Goal: Task Accomplishment & Management: Complete application form

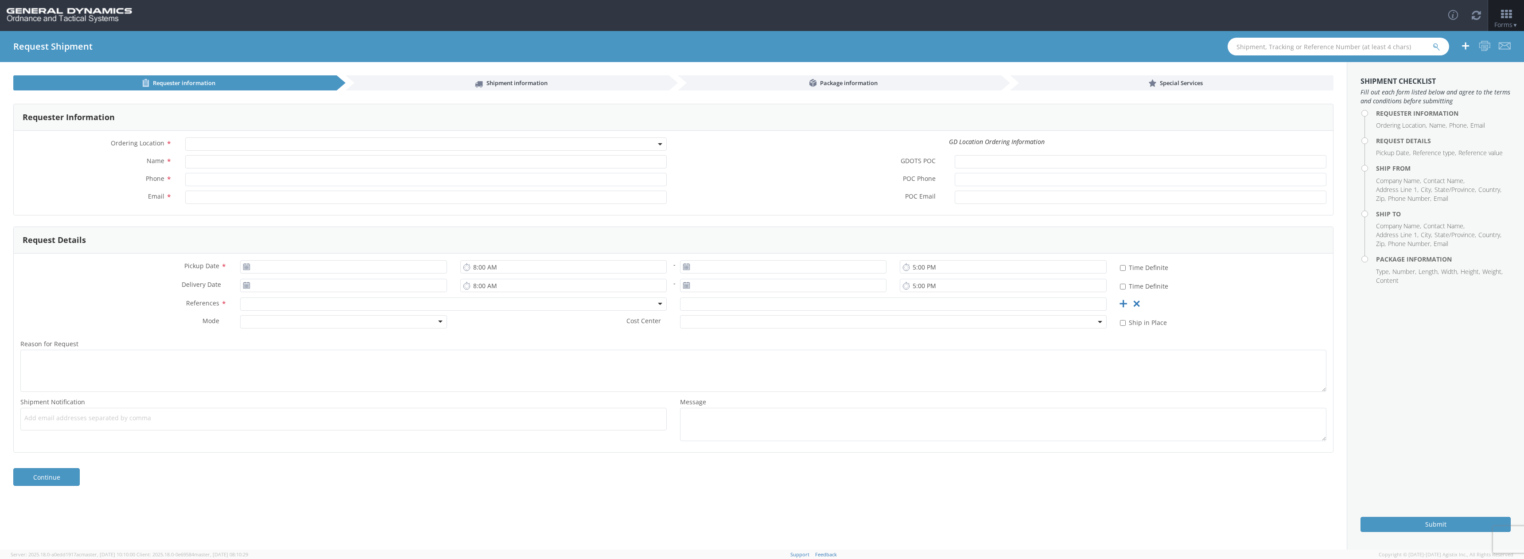
click at [247, 146] on span at bounding box center [426, 143] width 482 height 13
click at [246, 148] on span at bounding box center [426, 143] width 482 height 13
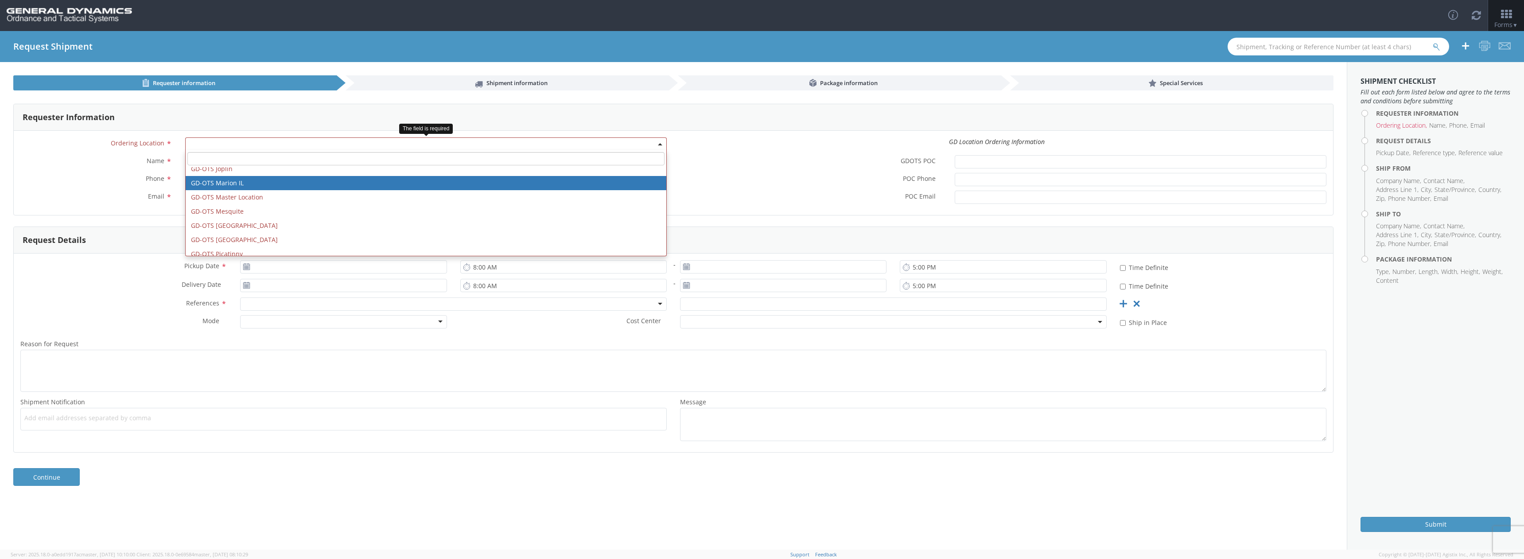
scroll to position [177, 0]
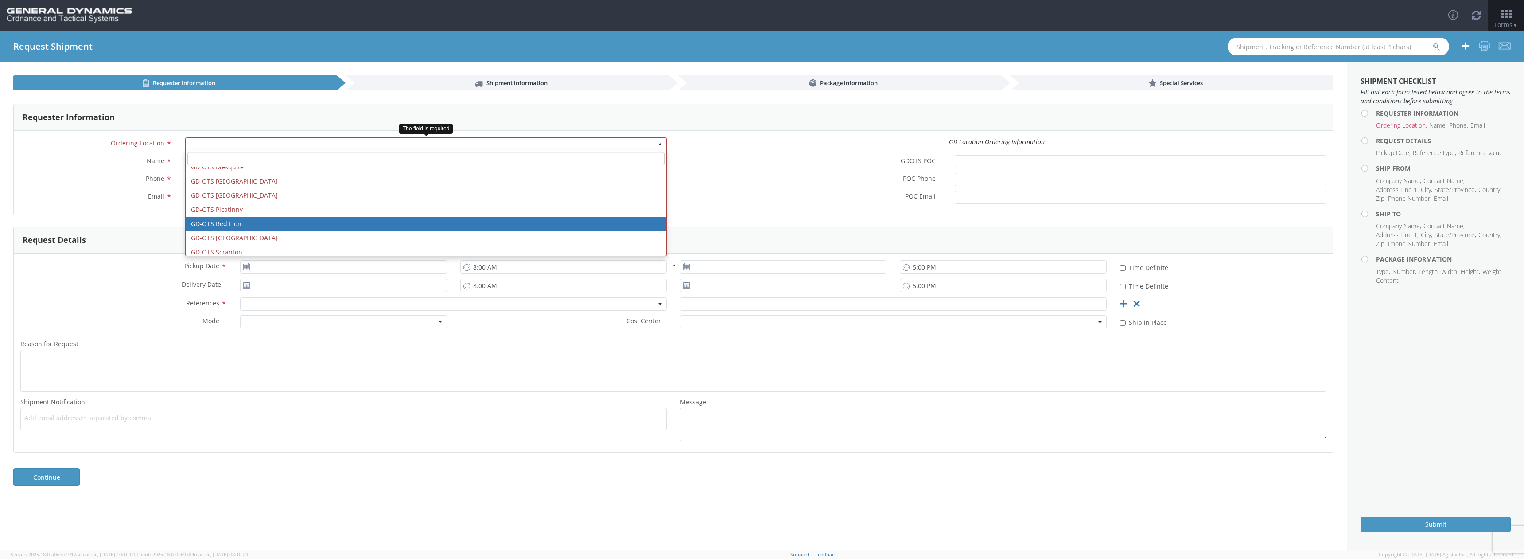
select select "310"
type input "[EMAIL_ADDRESS][DOMAIN_NAME]"
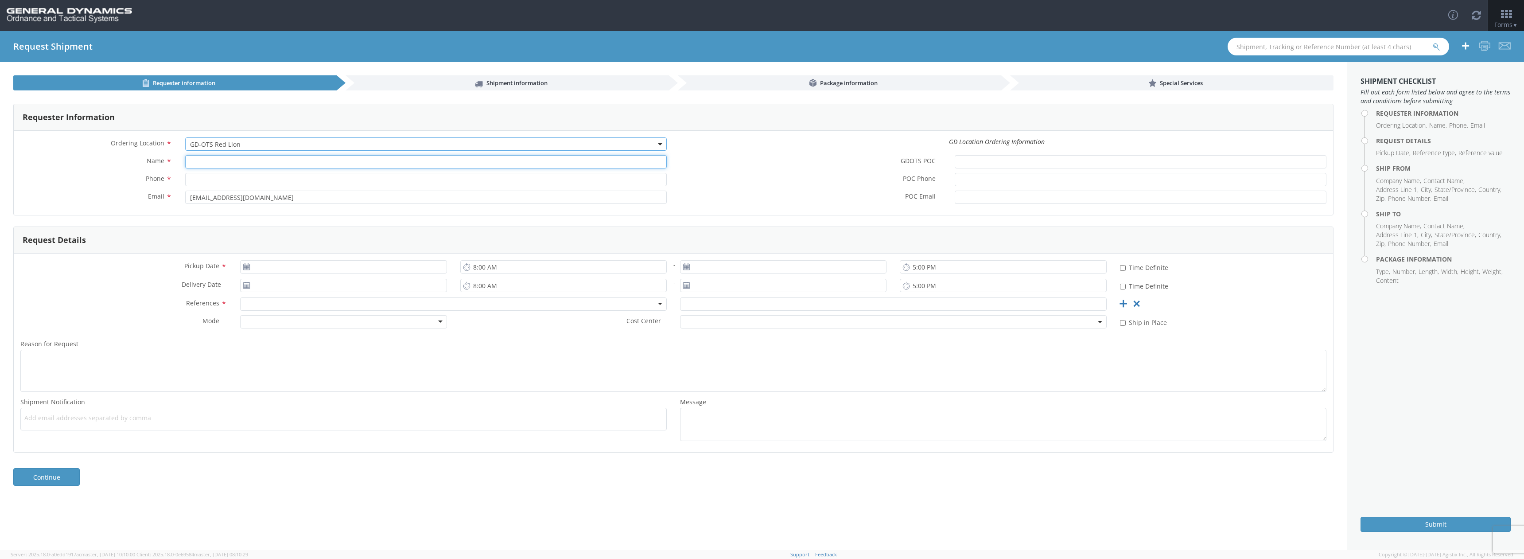
click at [238, 165] on input "Name *" at bounding box center [426, 161] width 482 height 13
type input "[PERSON_NAME]"
type input "4754679401"
type input "[PERSON_NAME][EMAIL_ADDRESS][DOMAIN_NAME]"
click at [285, 267] on input "[DATE]" at bounding box center [343, 266] width 207 height 13
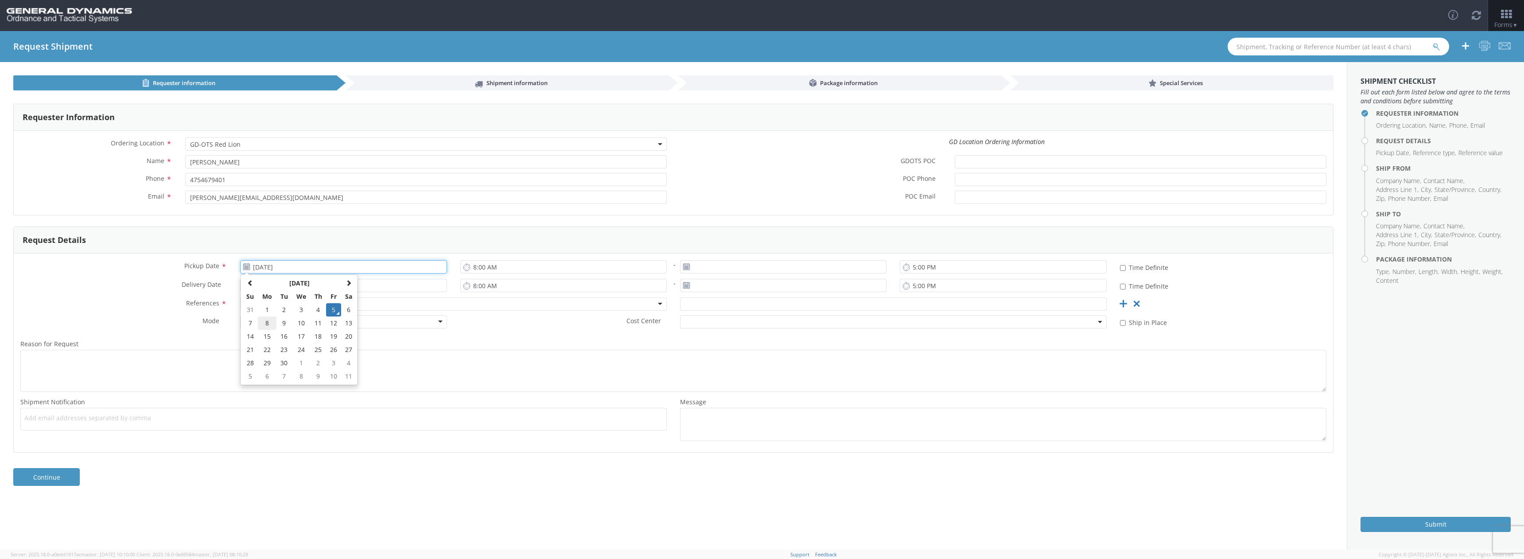
click at [270, 324] on td "8" at bounding box center [267, 322] width 19 height 13
type input "[DATE]"
click at [284, 284] on input "[DATE]" at bounding box center [343, 285] width 207 height 13
click at [270, 341] on td "8" at bounding box center [267, 341] width 19 height 13
type input "[DATE]"
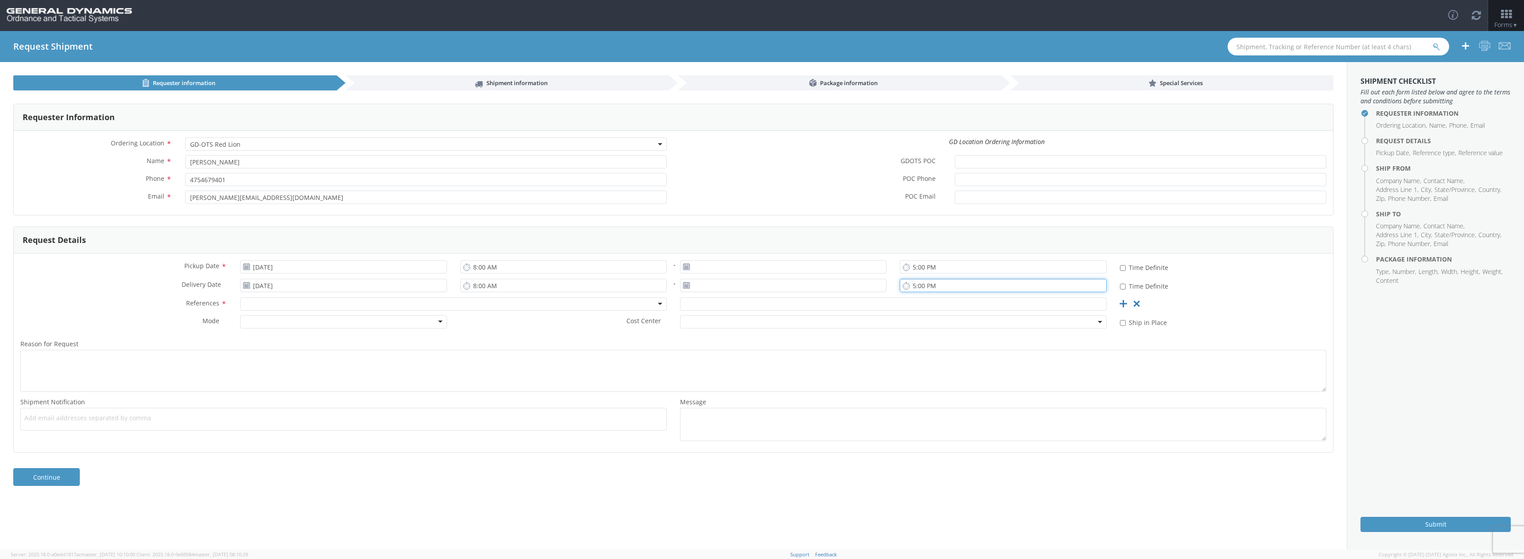
click at [916, 288] on input "5:00 PM" at bounding box center [1003, 285] width 207 height 13
type input "3:00 PM"
click at [478, 264] on input "8:00 AM" at bounding box center [563, 266] width 207 height 13
type input "6:00 AM"
click at [516, 274] on div "6:00 AM" at bounding box center [564, 269] width 220 height 18
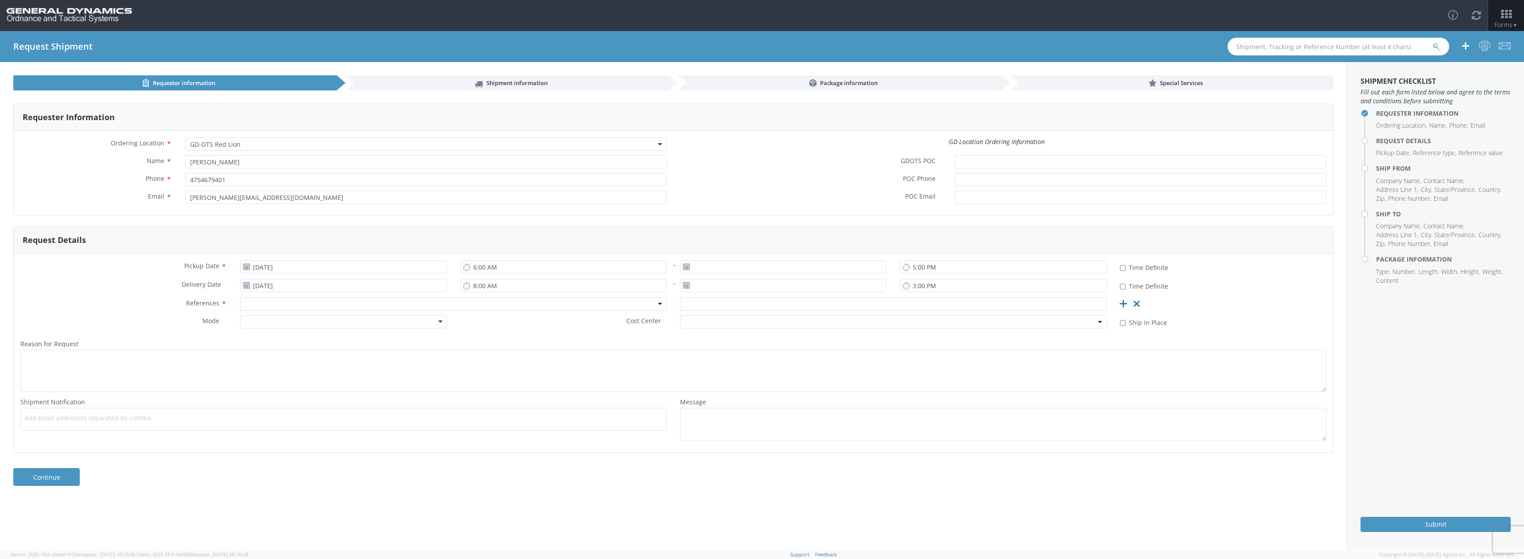
click at [298, 308] on div at bounding box center [453, 303] width 427 height 13
click at [720, 307] on input "text" at bounding box center [893, 303] width 427 height 13
type input "64707"
click at [435, 325] on div at bounding box center [343, 321] width 207 height 13
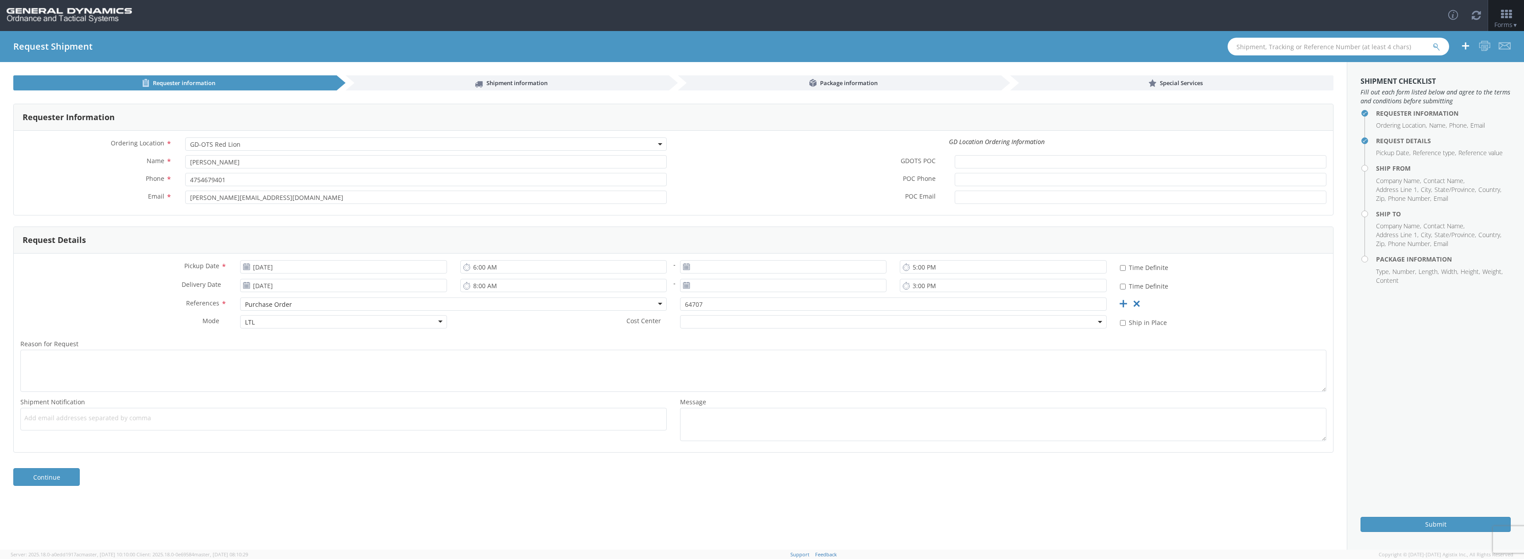
click at [729, 319] on span at bounding box center [893, 321] width 427 height 13
click at [1099, 322] on b at bounding box center [1100, 322] width 4 height 2
click at [187, 423] on ul at bounding box center [343, 419] width 639 height 15
type input "[EMAIL_ADDRESS][DOMAIN_NAME]"
click at [187, 423] on ul "[EMAIL_ADDRESS][DOMAIN_NAME] ×" at bounding box center [343, 419] width 639 height 15
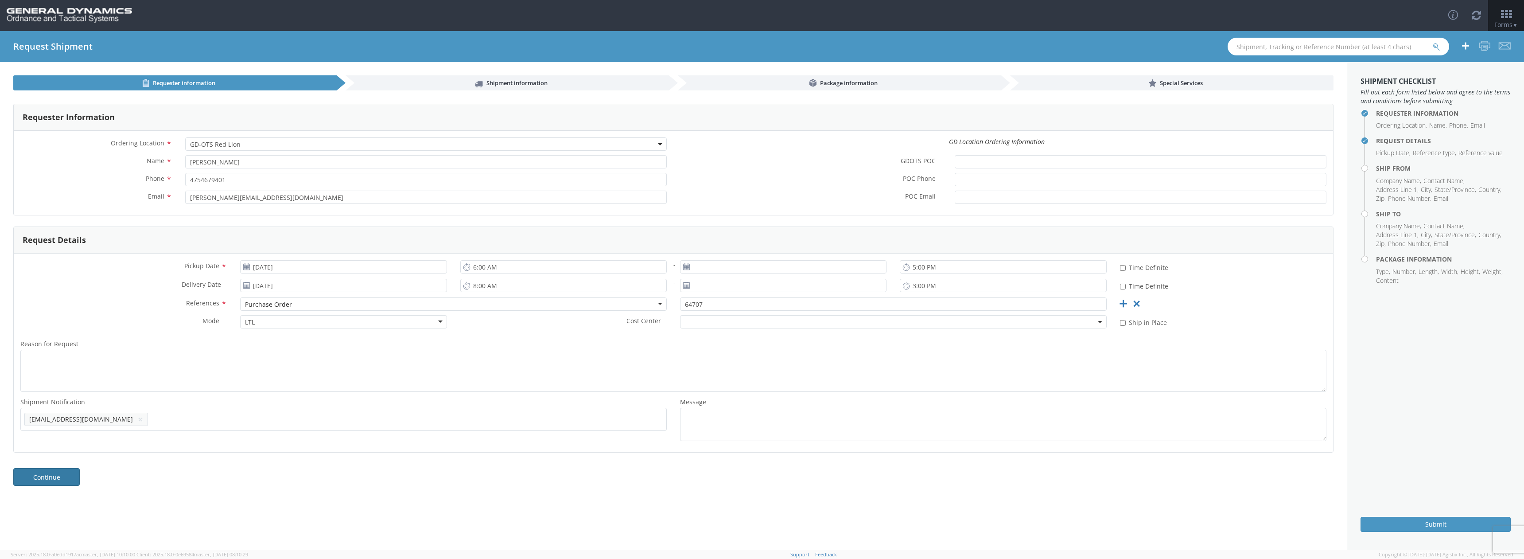
click at [73, 475] on link "Continue" at bounding box center [46, 477] width 66 height 18
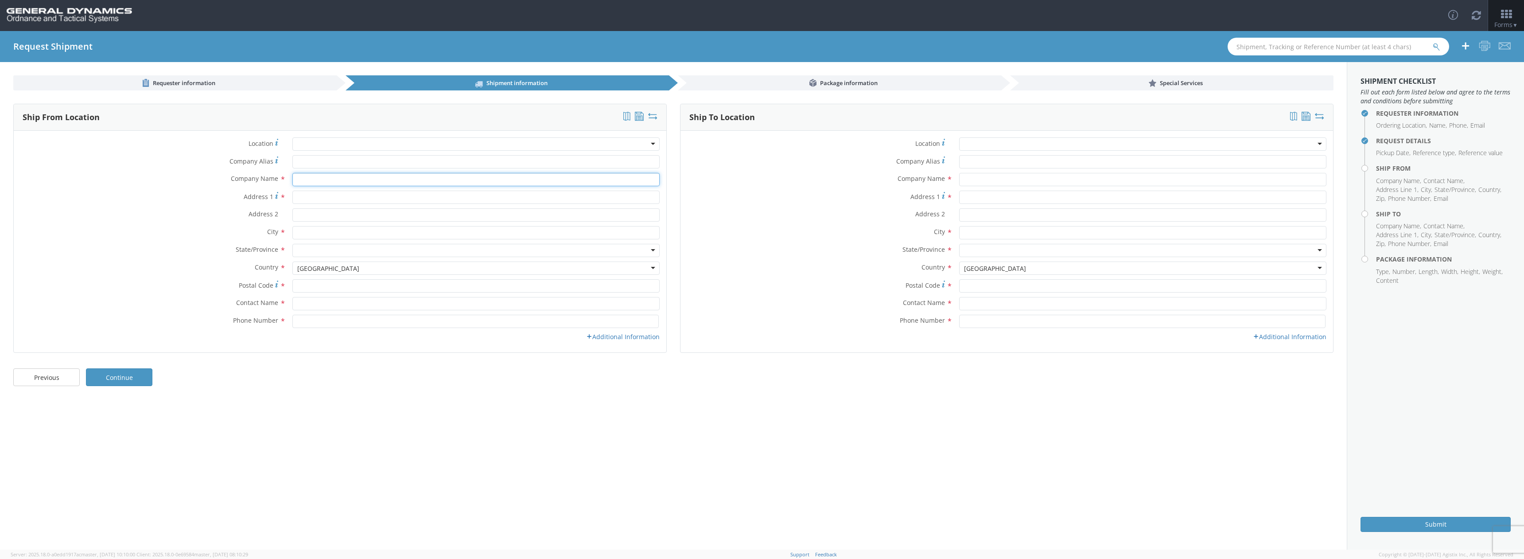
click at [343, 178] on input "text" at bounding box center [475, 179] width 367 height 13
type input "Production Metals"
type input "[STREET_ADDRESS]"
type input "Waterbury"
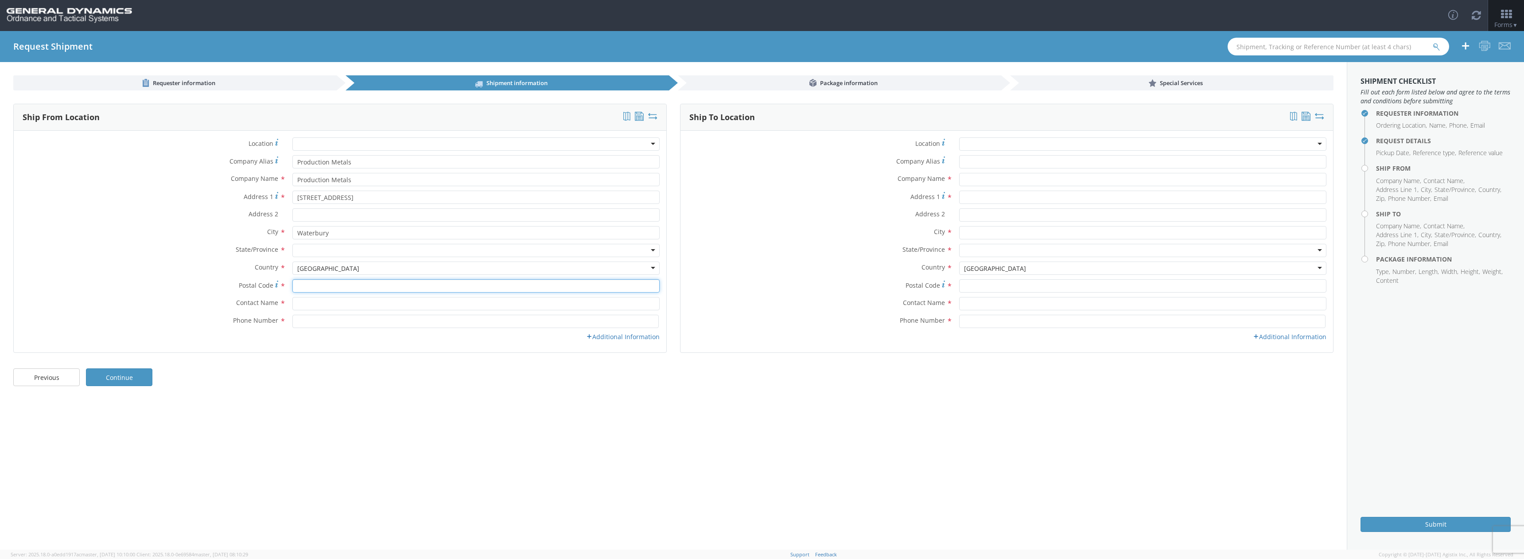
type input "06708"
type input "[PERSON_NAME]"
type input "4754679401"
click at [340, 249] on div at bounding box center [475, 250] width 367 height 13
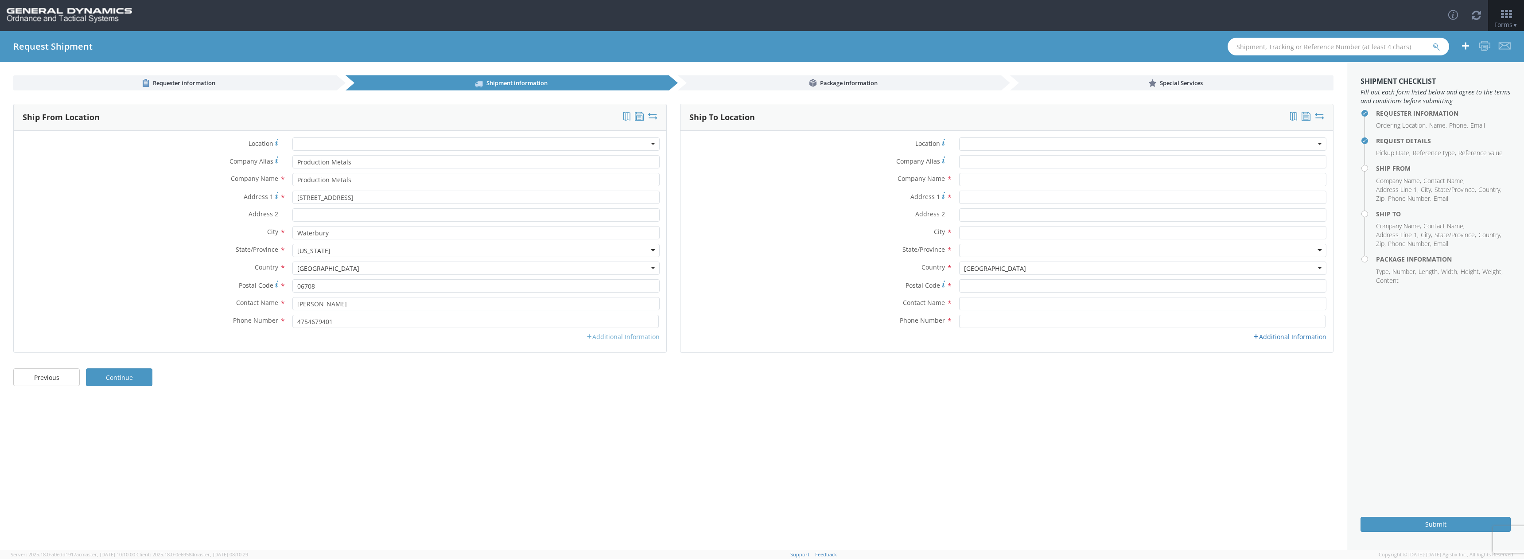
click at [590, 340] on link "Additional Information" at bounding box center [623, 336] width 74 height 8
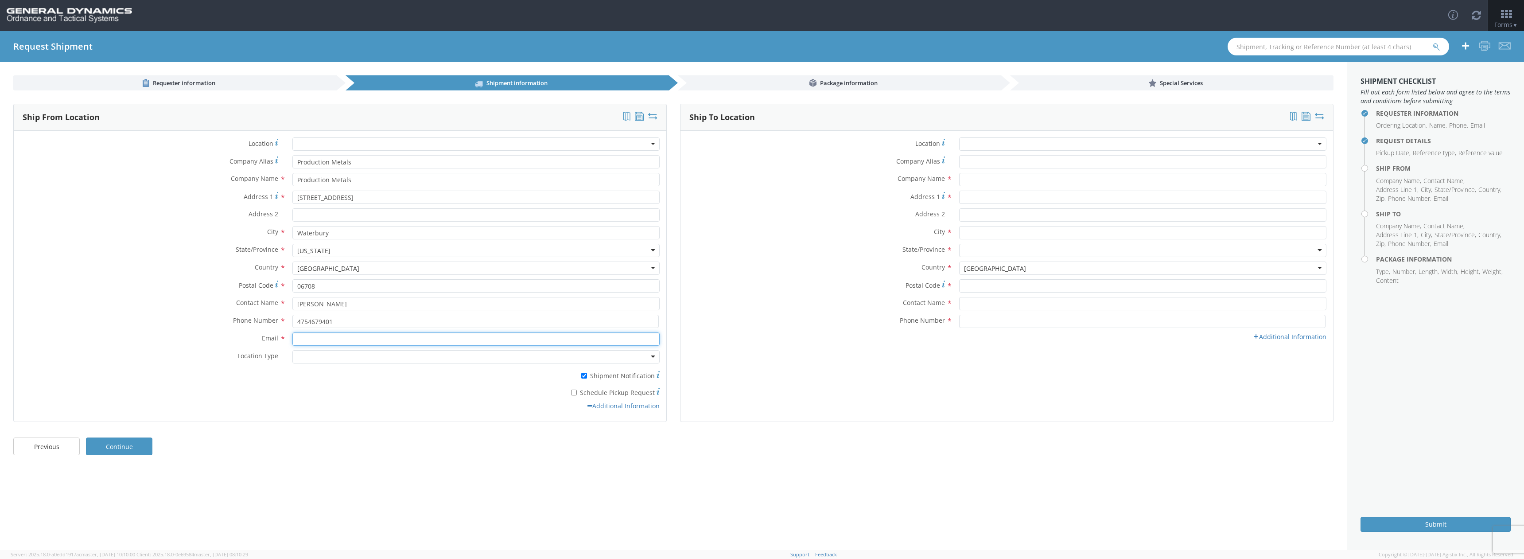
click at [385, 341] on input "Email *" at bounding box center [475, 338] width 367 height 13
type input "[PERSON_NAME][EMAIL_ADDRESS][DOMAIN_NAME]"
click at [550, 359] on div at bounding box center [475, 356] width 367 height 13
click at [1011, 176] on input "text" at bounding box center [1142, 179] width 367 height 13
type input "General Dynamics - OTS"
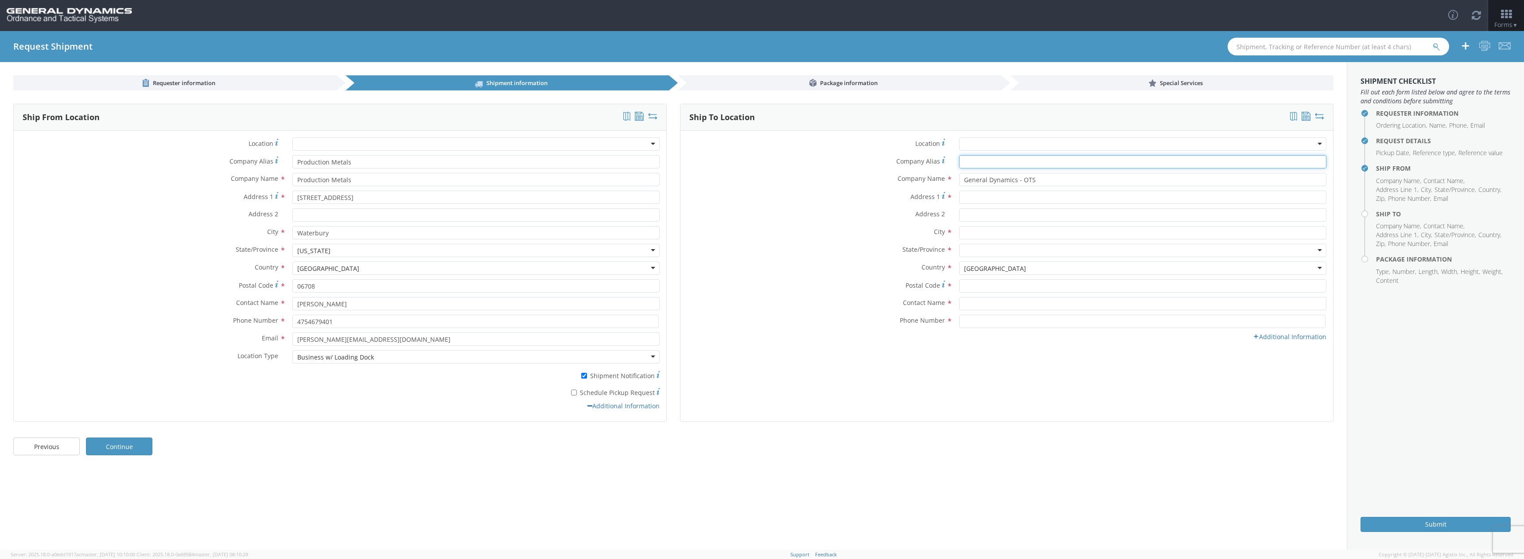
type input "General Dynamics - OTS"
type input "[STREET_ADDRESS]"
type input "Red Lion"
type input "17356"
type input "[PERSON_NAME].[PERSON_NAME]"
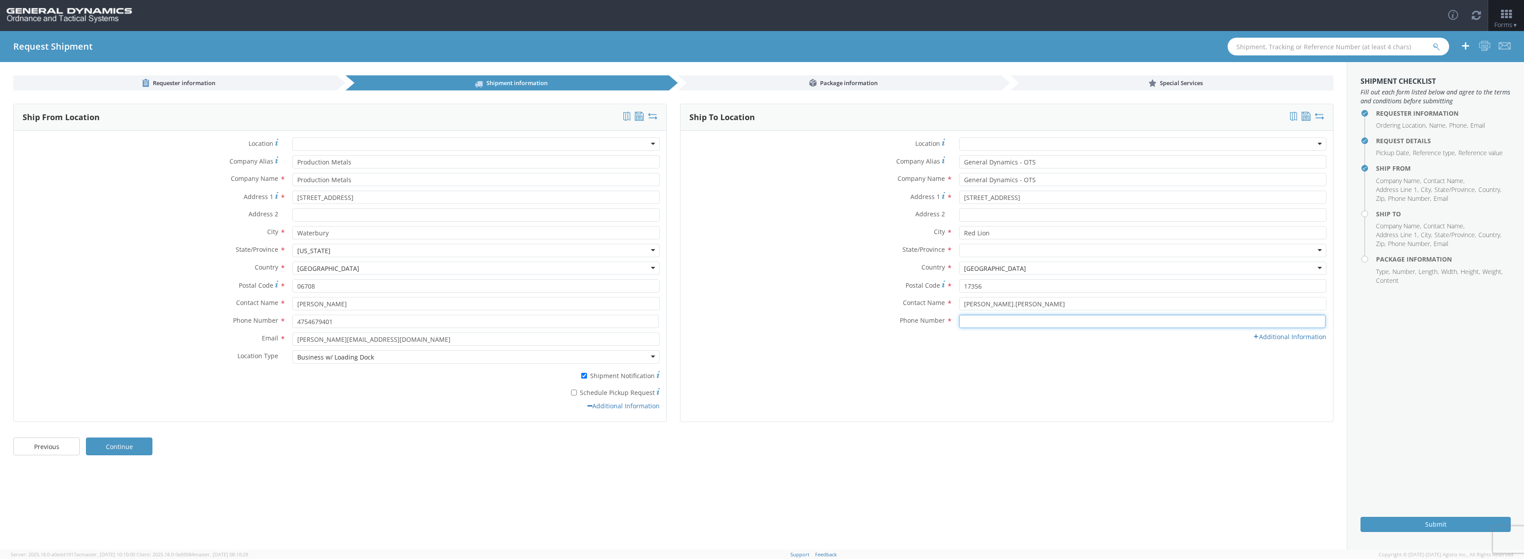
type input "7172468256"
click at [989, 248] on div at bounding box center [1142, 250] width 367 height 13
click at [1277, 337] on link "Additional Information" at bounding box center [1290, 336] width 74 height 8
click at [978, 342] on input "Email *" at bounding box center [1142, 338] width 367 height 13
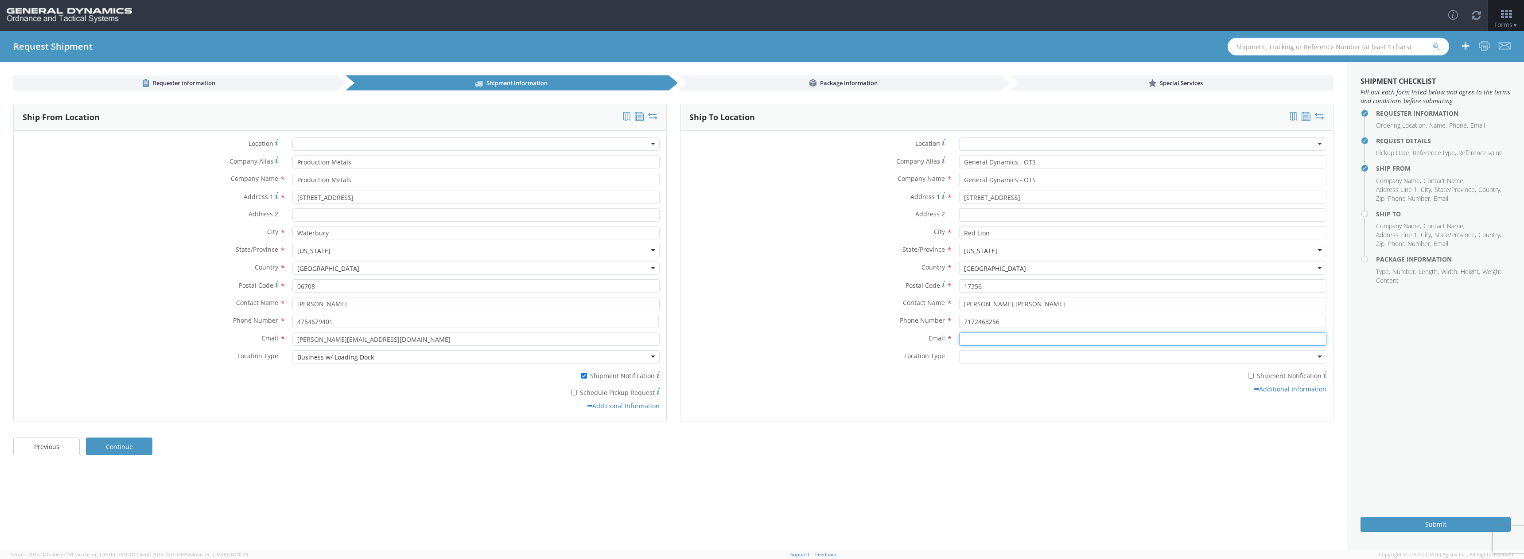
type input "[PERSON_NAME][EMAIL_ADDRESS][PERSON_NAME][DOMAIN_NAME]"
click at [1218, 363] on div at bounding box center [1142, 356] width 367 height 13
drag, startPoint x: 1254, startPoint y: 377, endPoint x: 1249, endPoint y: 382, distance: 6.9
click at [1254, 377] on input "* Shipment Notification" at bounding box center [1251, 376] width 6 height 6
checkbox input "true"
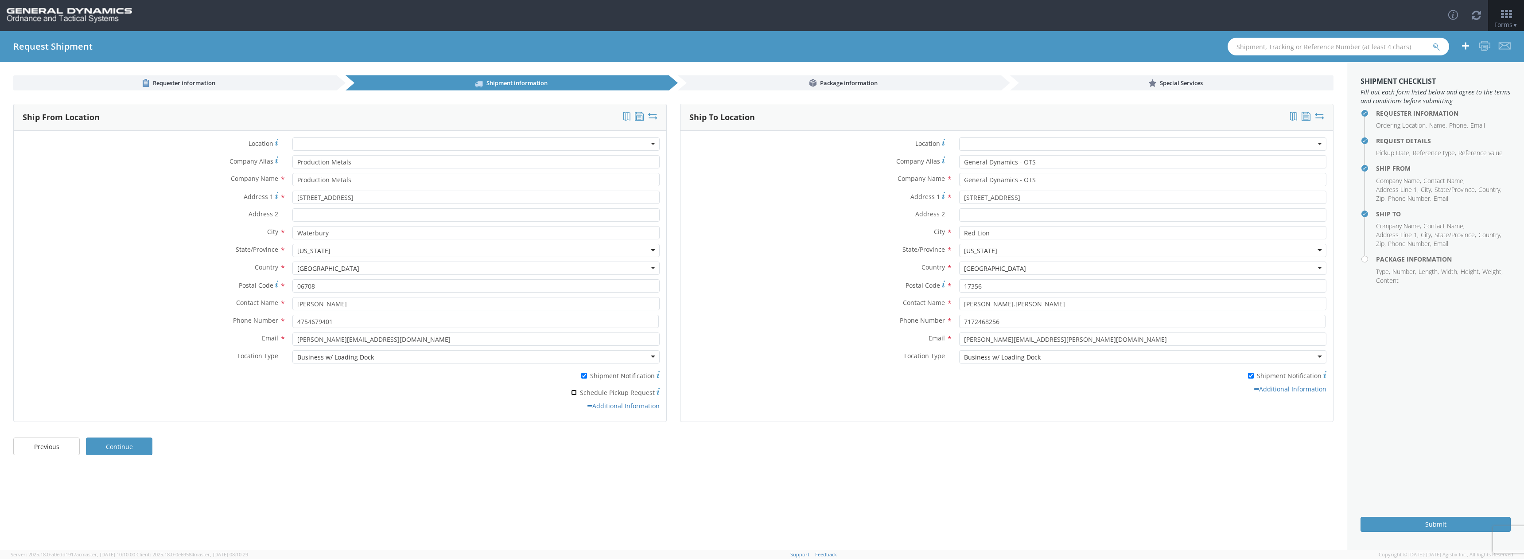
click at [577, 393] on input "* Schedule Pickup Request" at bounding box center [574, 393] width 6 height 6
checkbox input "true"
click at [141, 446] on link "Continue" at bounding box center [119, 446] width 66 height 18
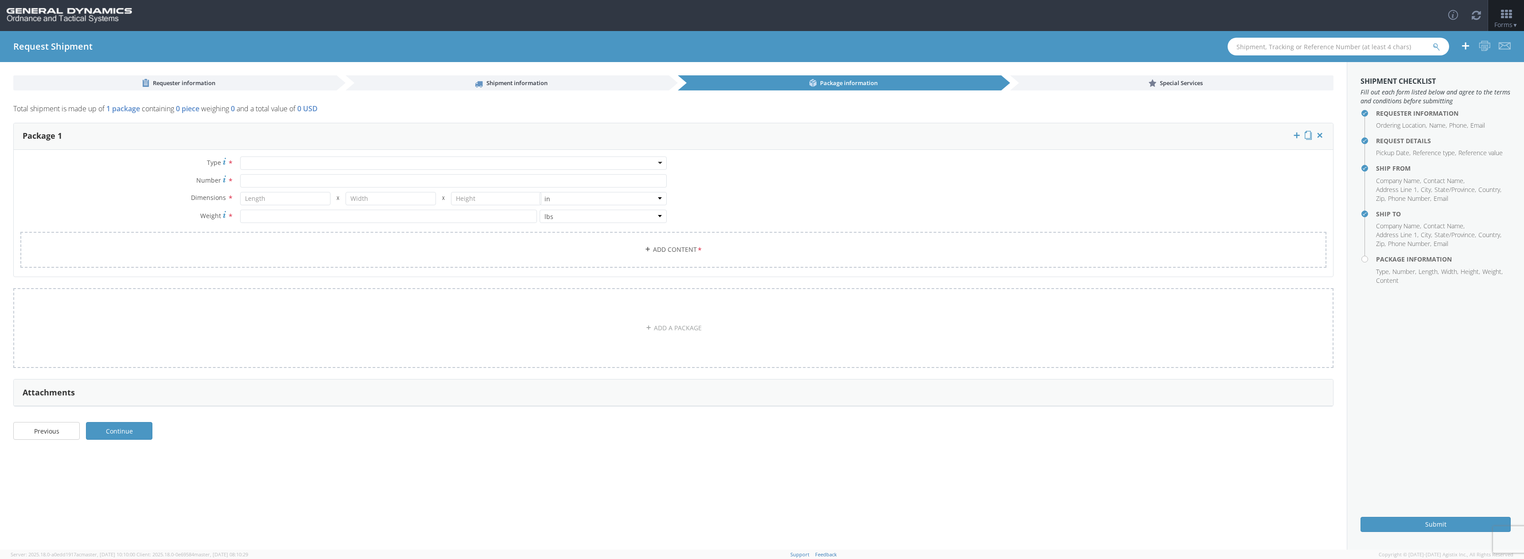
click at [327, 163] on div at bounding box center [453, 162] width 427 height 13
click at [281, 198] on input "Number *" at bounding box center [453, 198] width 427 height 13
type input "8"
click at [294, 214] on input "number" at bounding box center [285, 216] width 90 height 13
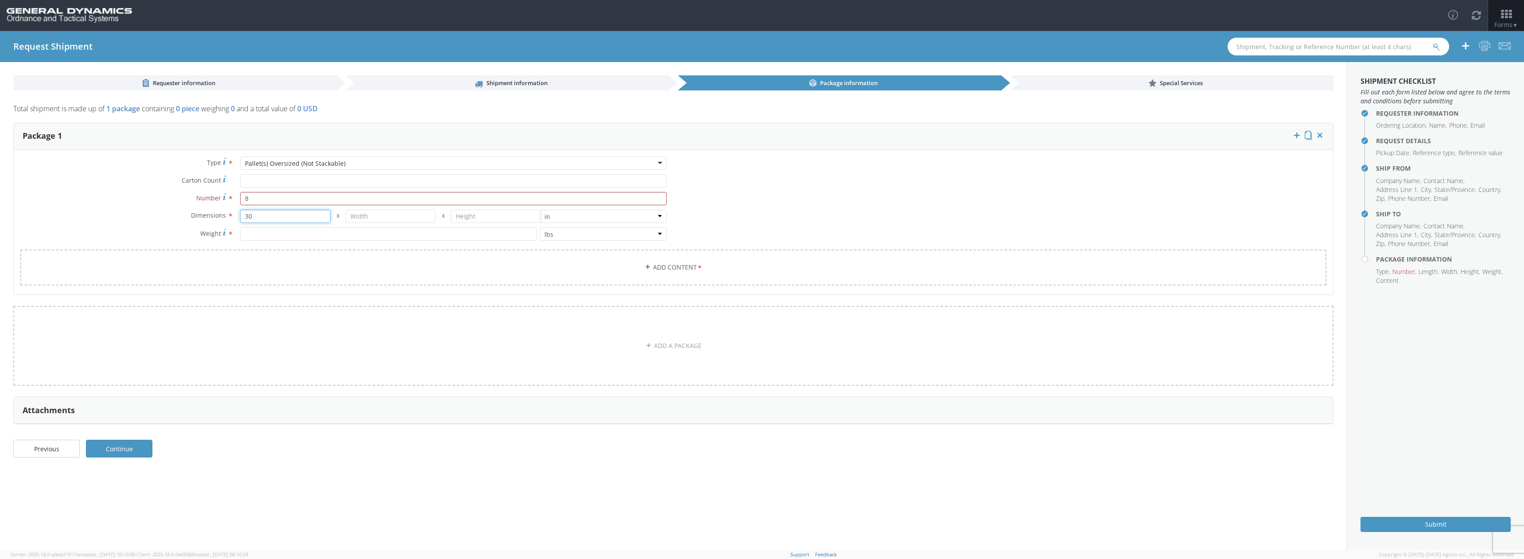
type input "30"
click at [378, 218] on input "number" at bounding box center [391, 216] width 90 height 13
type input "30"
click at [484, 214] on input "number" at bounding box center [496, 216] width 90 height 13
type input "2"
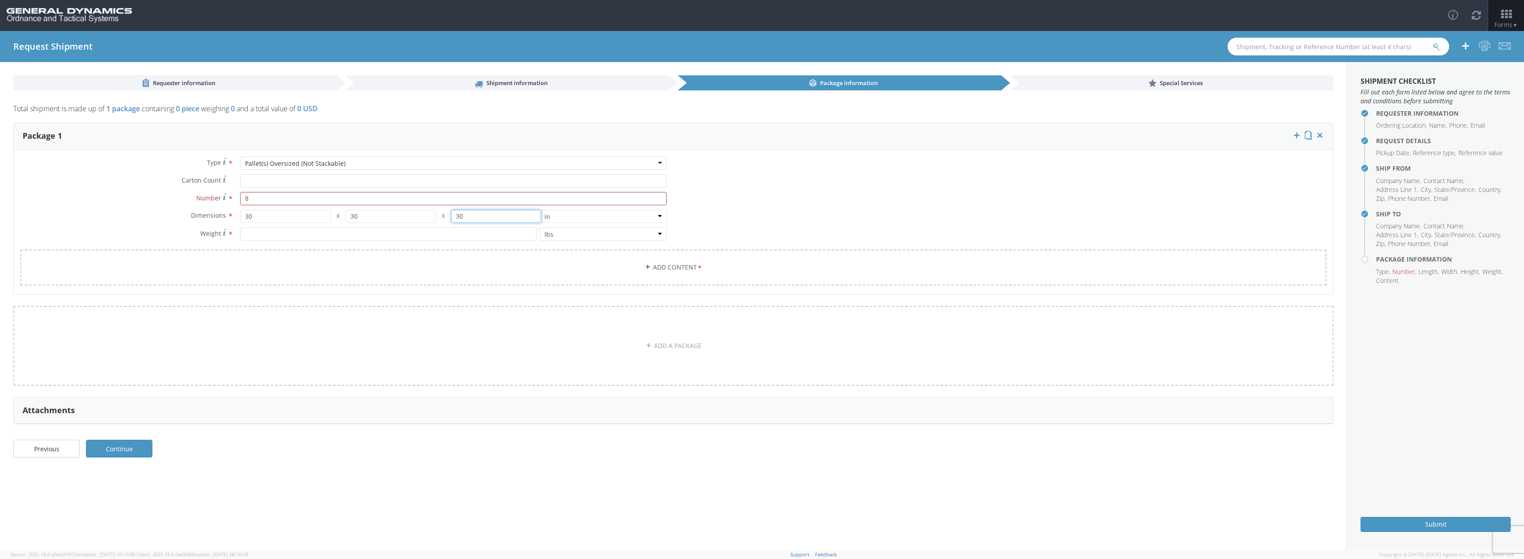
type input "30"
click at [440, 236] on input "number" at bounding box center [388, 233] width 297 height 13
type input "10537"
click at [526, 264] on link "Add Content *" at bounding box center [673, 267] width 1306 height 36
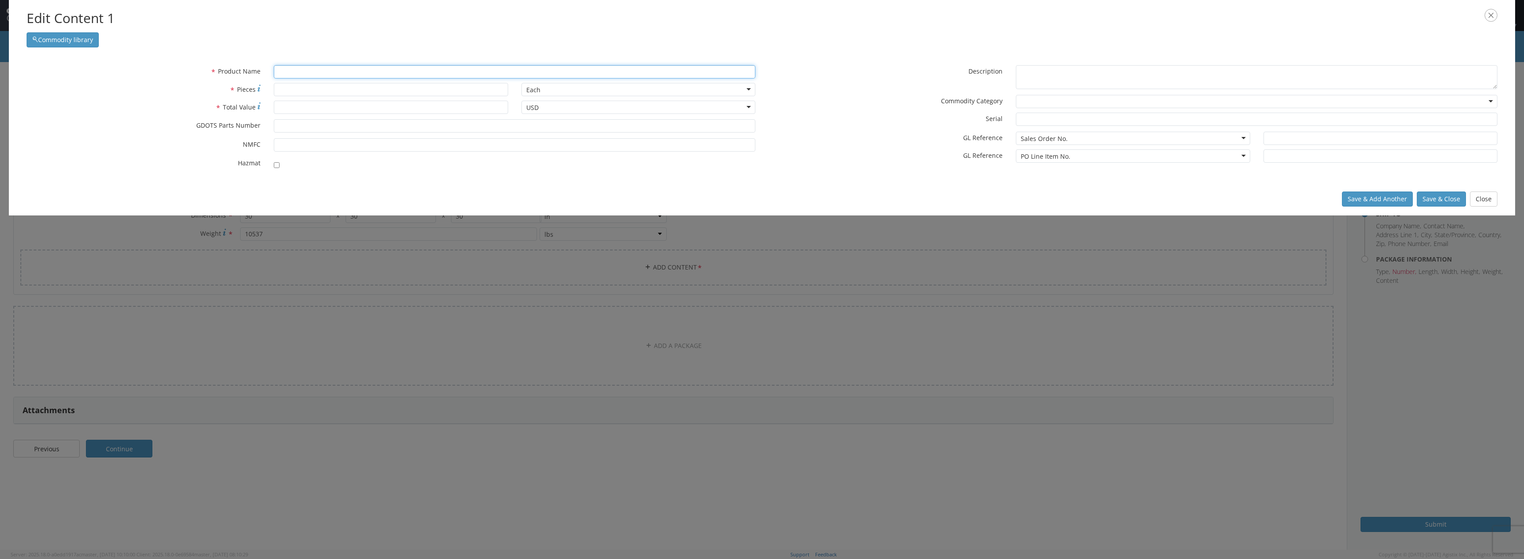
click at [310, 71] on input "text" at bounding box center [515, 71] width 482 height 13
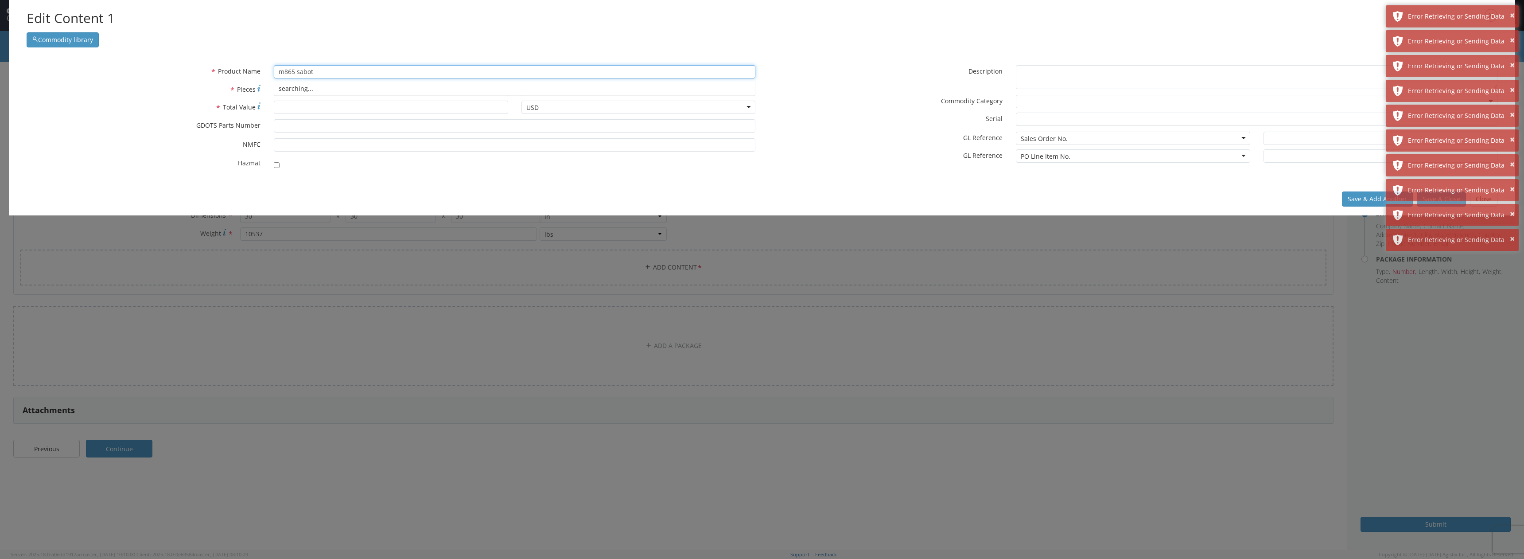
click at [318, 88] on div "searching..." at bounding box center [514, 88] width 481 height 13
type input "m865 sabot"
click at [324, 106] on input "* Total Value" at bounding box center [391, 107] width 234 height 13
click at [320, 91] on input "* Pieces" at bounding box center [391, 89] width 234 height 13
type input "1636"
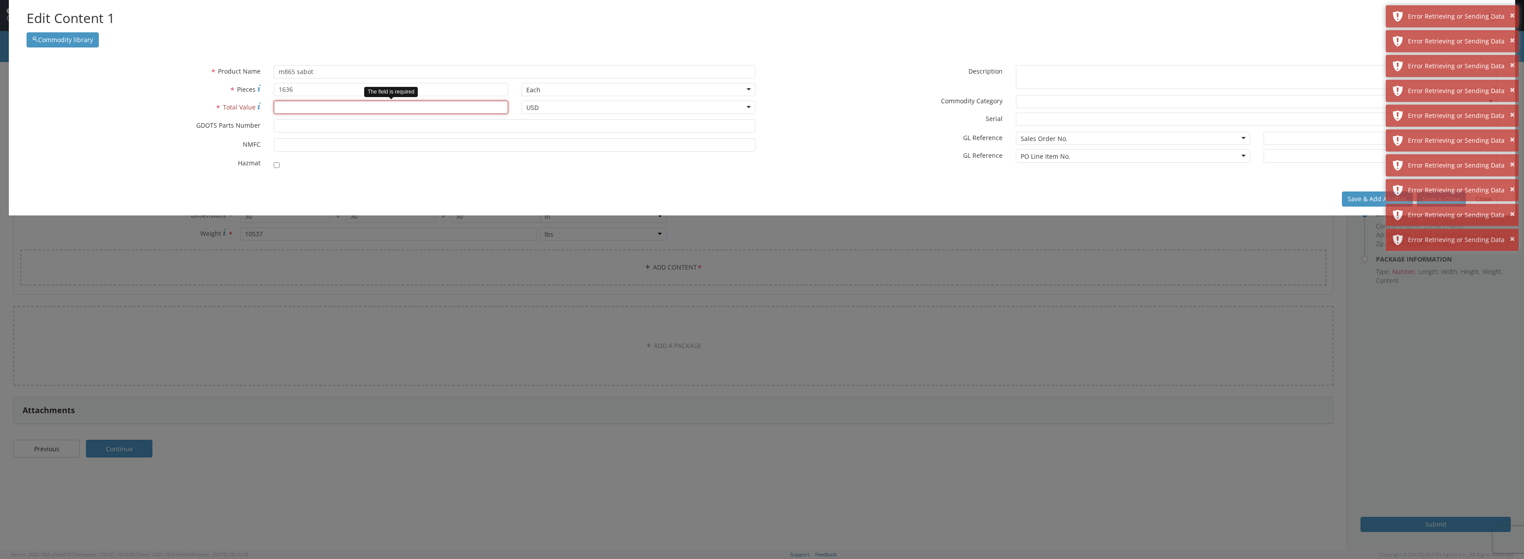
click at [317, 108] on input "* Total Value" at bounding box center [391, 107] width 234 height 13
type input "1"
type input "50000"
click at [1363, 202] on button "Save & Add Another" at bounding box center [1377, 198] width 71 height 15
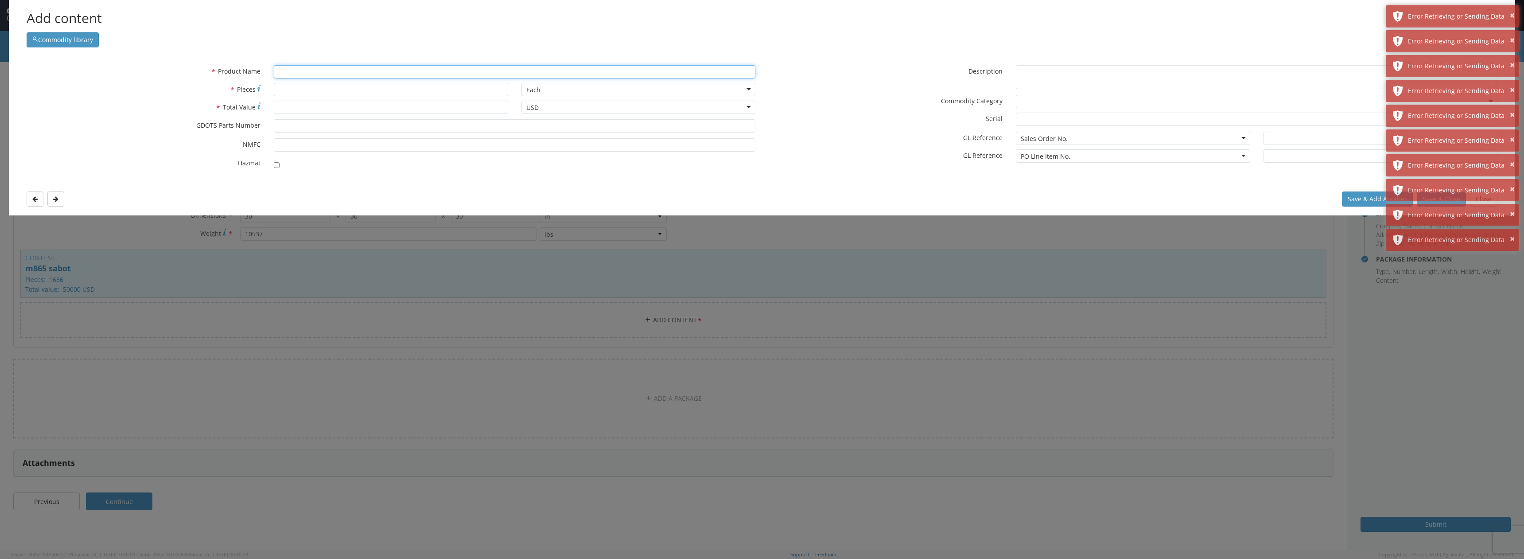
click at [345, 72] on input "text" at bounding box center [515, 71] width 482 height 13
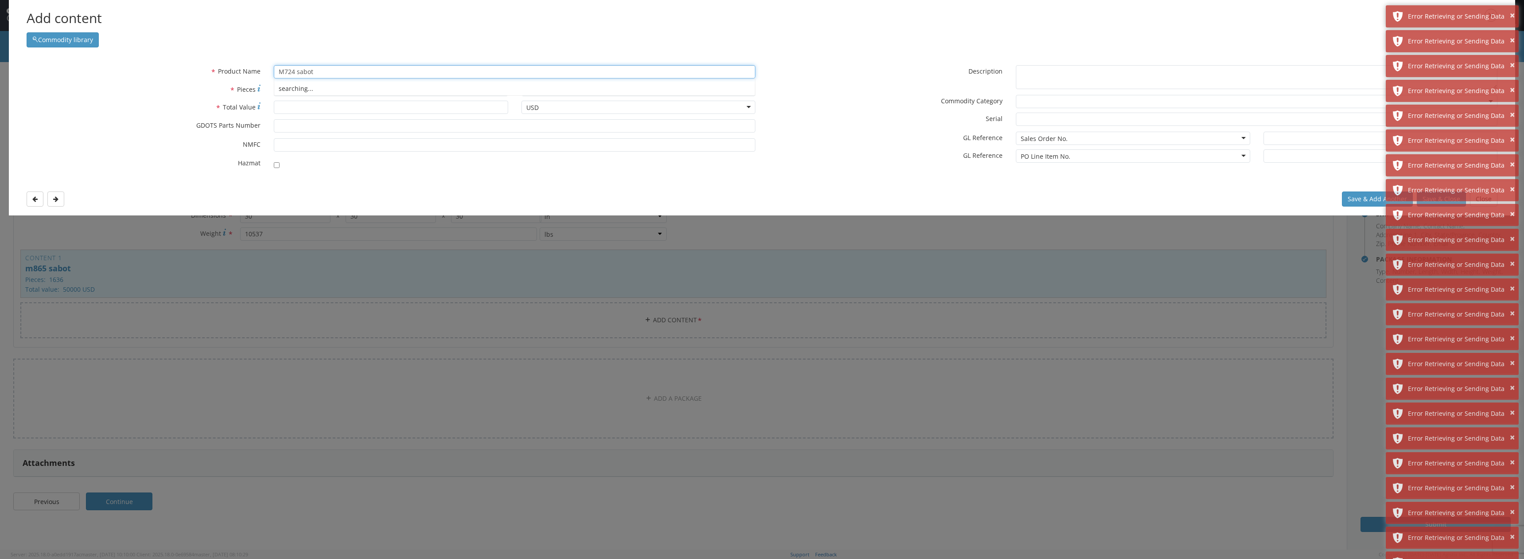
click at [341, 90] on div "searching..." at bounding box center [514, 88] width 481 height 13
type input "M724 sabot"
click at [272, 95] on div at bounding box center [390, 89] width 247 height 13
click at [316, 88] on input "* Pieces" at bounding box center [391, 89] width 234 height 13
type input "138"
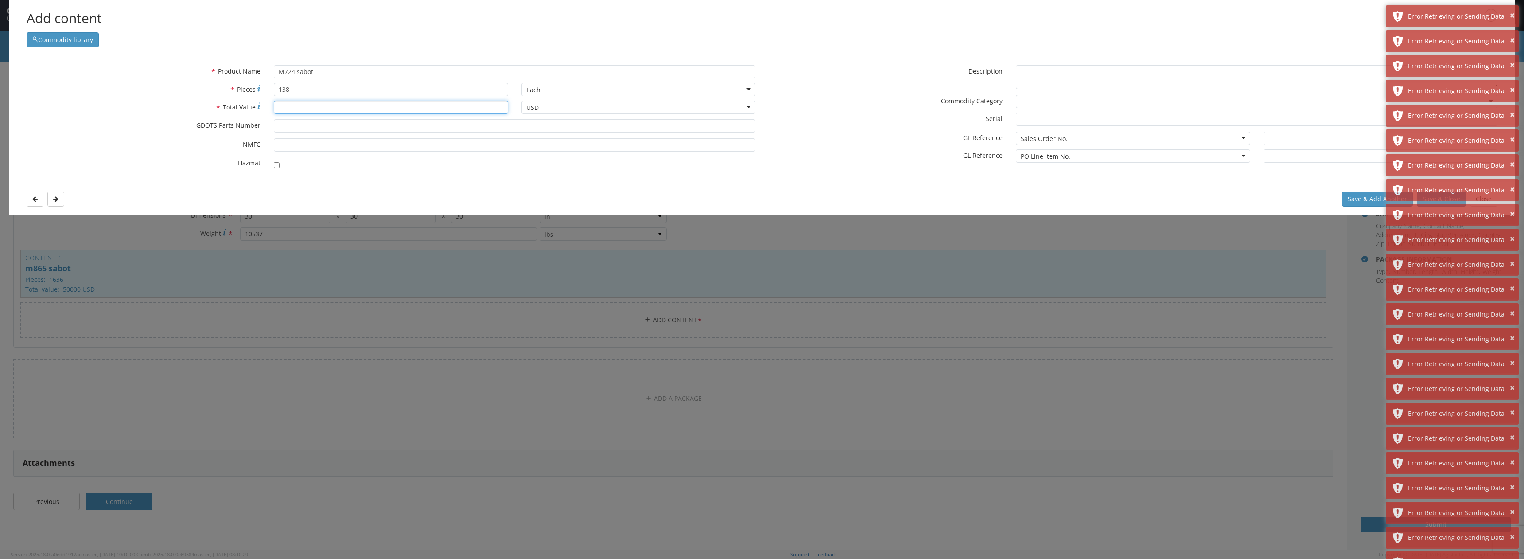
click at [313, 107] on input "* Total Value" at bounding box center [391, 107] width 234 height 13
type input "50000"
click at [1513, 189] on button "×" at bounding box center [1512, 189] width 5 height 13
click at [1512, 189] on button "×" at bounding box center [1512, 189] width 5 height 13
click at [1514, 538] on button "×" at bounding box center [1512, 536] width 5 height 13
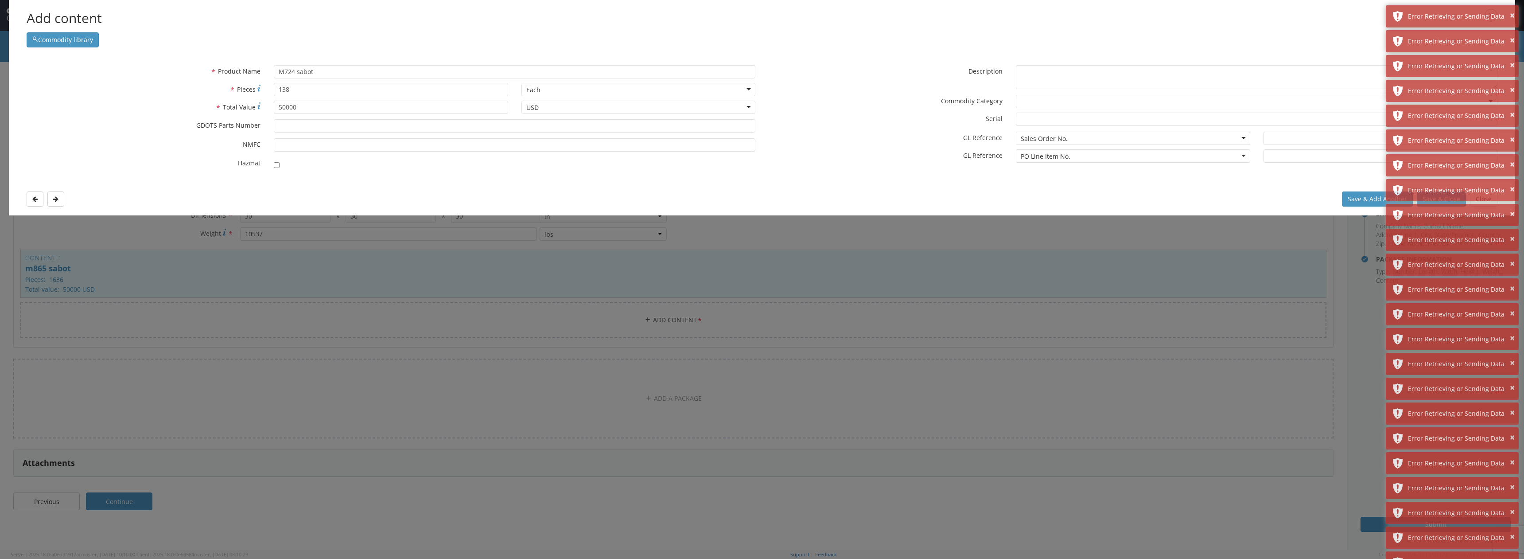
click at [1324, 198] on div "Save & Add Another Save & Close Close" at bounding box center [762, 199] width 1507 height 33
click at [1431, 203] on div "× Error Retrieving or Sending Data × Error Retrieving or Sending Data × Error R…" at bounding box center [1452, 315] width 133 height 620
click at [1449, 203] on div "× Error Retrieving or Sending Data × Error Retrieving or Sending Data × Error R…" at bounding box center [1452, 315] width 133 height 620
click at [1512, 187] on button "×" at bounding box center [1512, 189] width 5 height 13
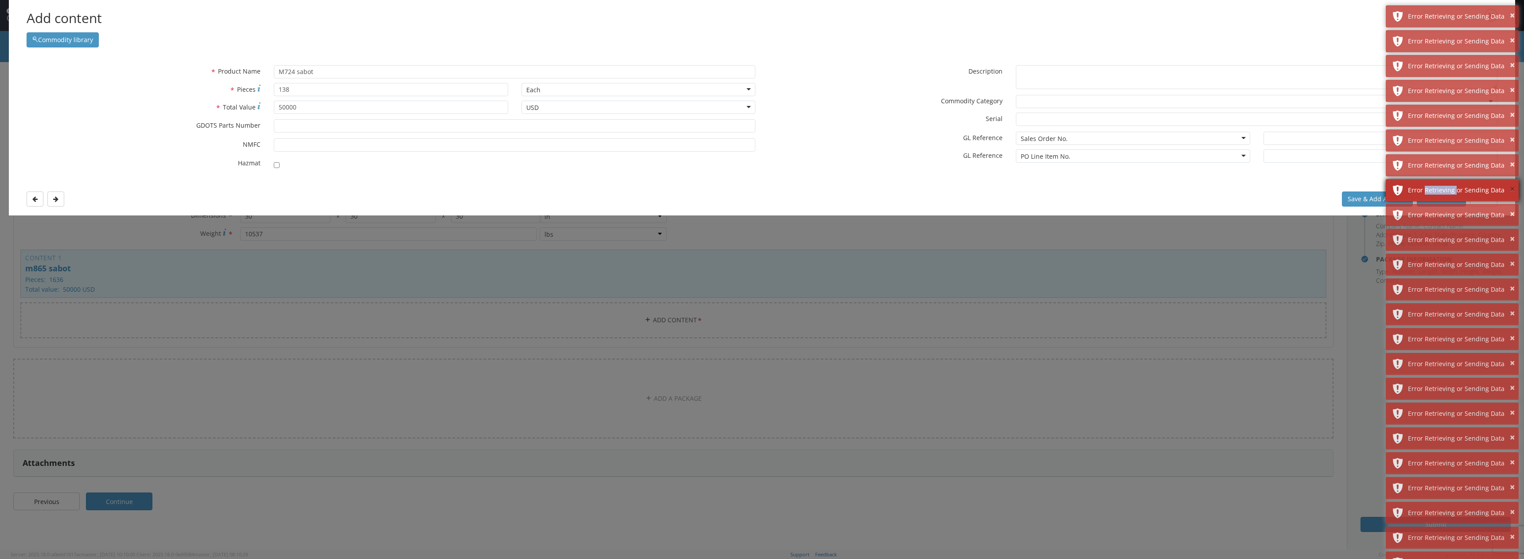
click at [1514, 189] on button "×" at bounding box center [1512, 189] width 5 height 13
click at [1513, 189] on button "×" at bounding box center [1512, 189] width 5 height 13
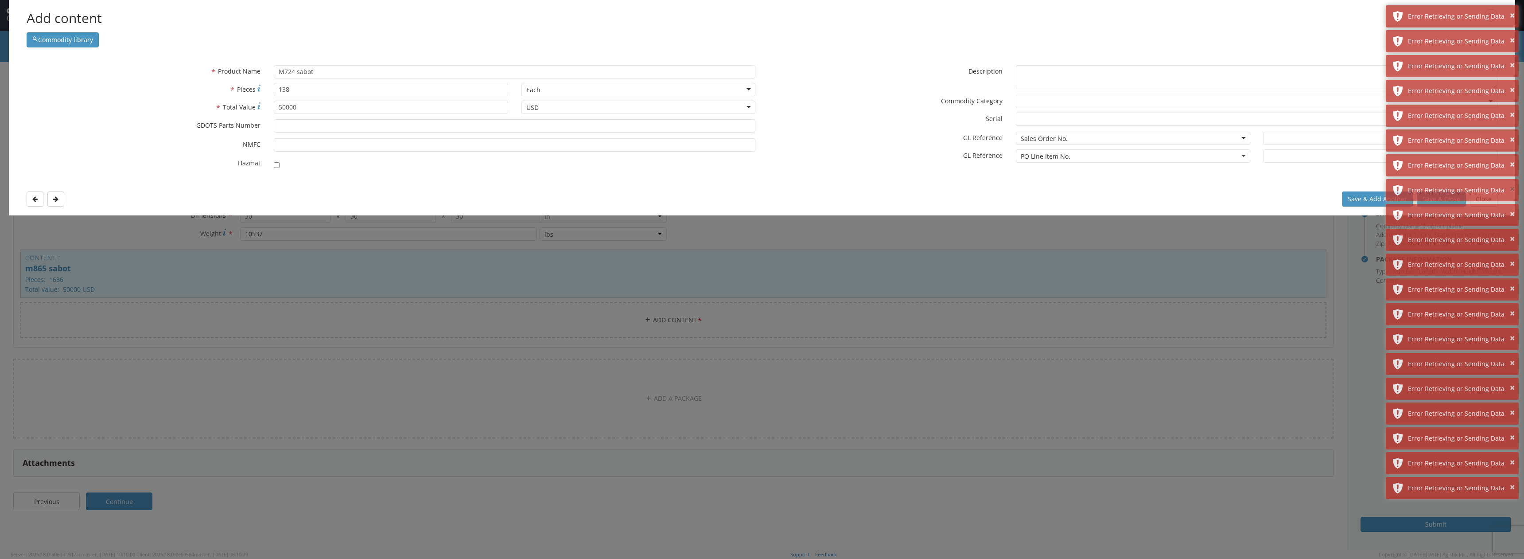
click at [1513, 189] on button "×" at bounding box center [1512, 189] width 5 height 13
click at [1513, 208] on button "×" at bounding box center [1512, 214] width 5 height 13
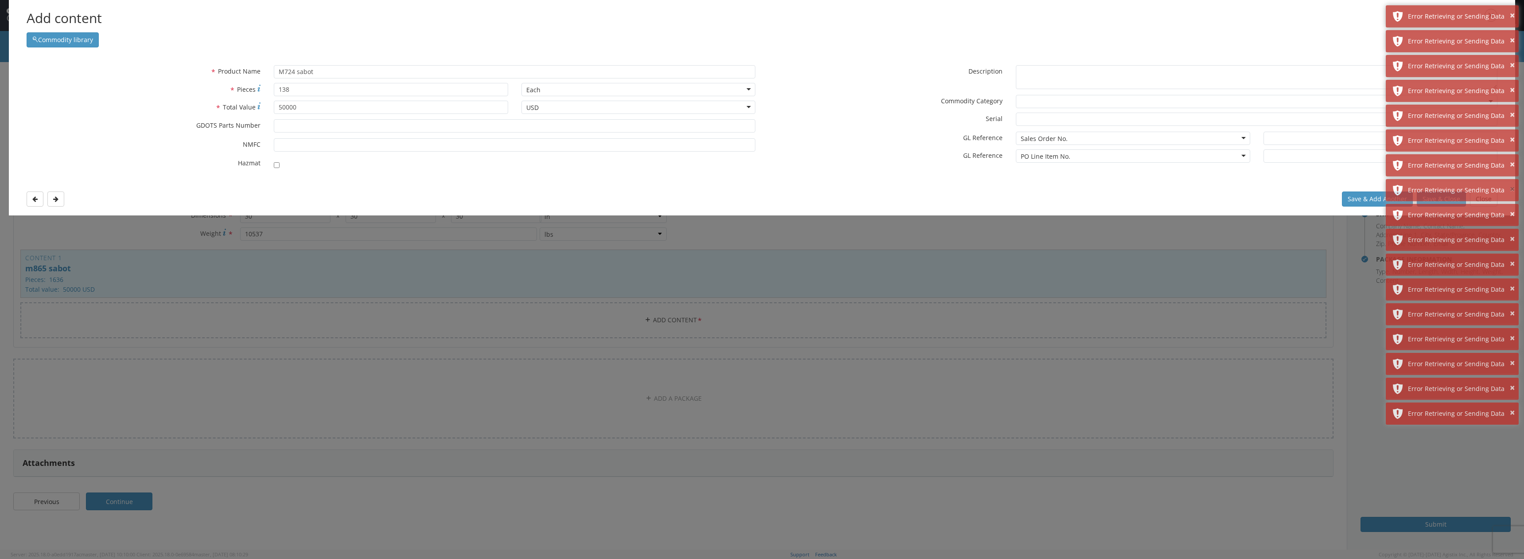
click at [1513, 189] on button "×" at bounding box center [1512, 189] width 5 height 13
click at [1513, 208] on button "×" at bounding box center [1512, 214] width 5 height 13
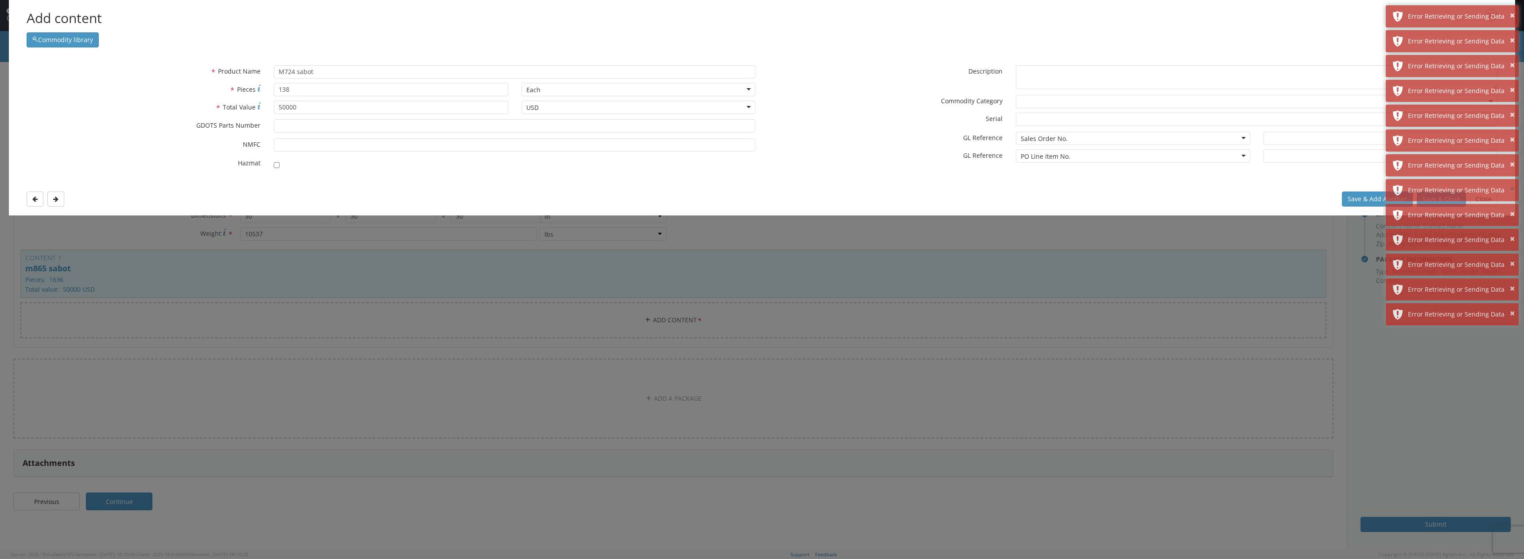
click at [1513, 189] on button "×" at bounding box center [1512, 189] width 5 height 13
click at [1513, 208] on button "×" at bounding box center [1512, 214] width 5 height 13
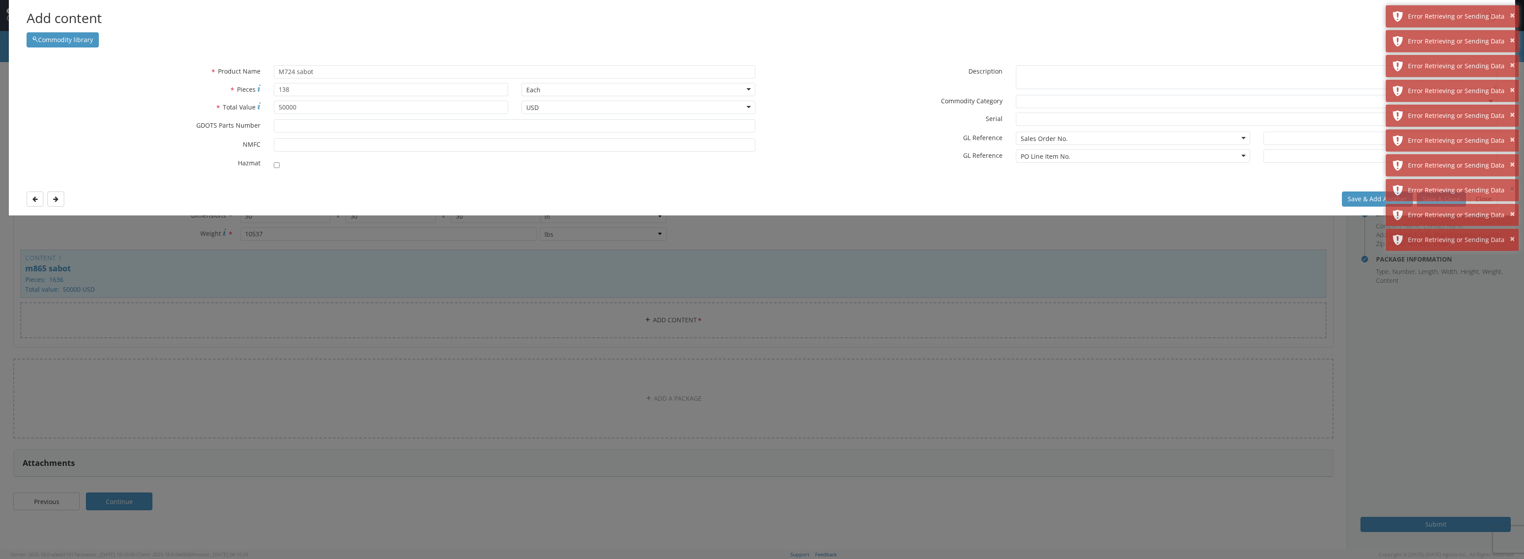
click at [1513, 189] on button "×" at bounding box center [1512, 189] width 5 height 13
click at [1513, 208] on button "×" at bounding box center [1512, 214] width 5 height 13
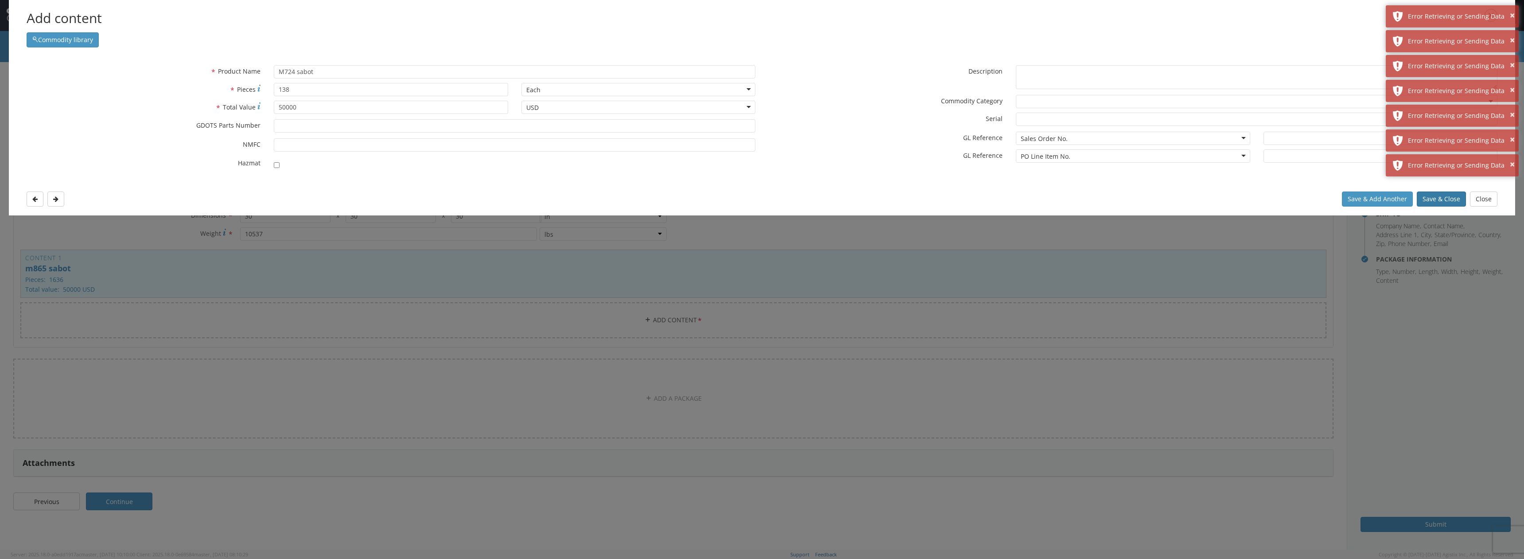
click at [1436, 201] on button "Save & Close" at bounding box center [1441, 198] width 49 height 15
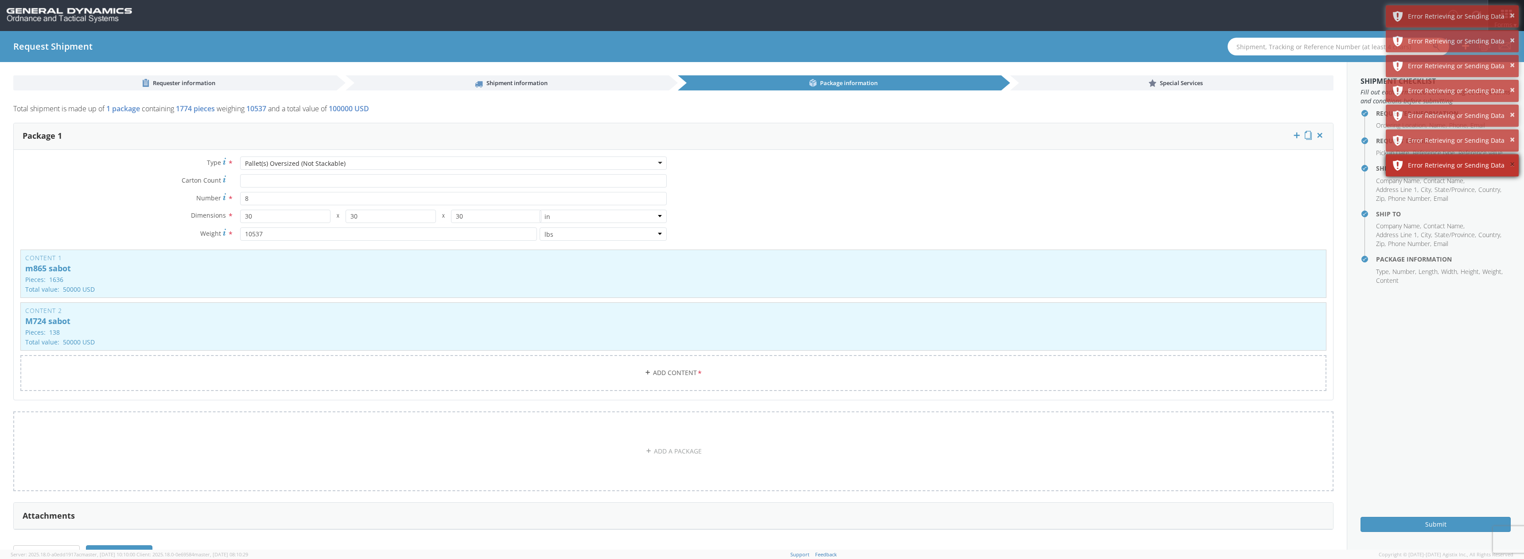
click at [1511, 165] on button "×" at bounding box center [1512, 164] width 5 height 13
drag, startPoint x: 1515, startPoint y: 138, endPoint x: 1513, endPoint y: 128, distance: 10.9
click at [1514, 138] on button "×" at bounding box center [1512, 139] width 5 height 13
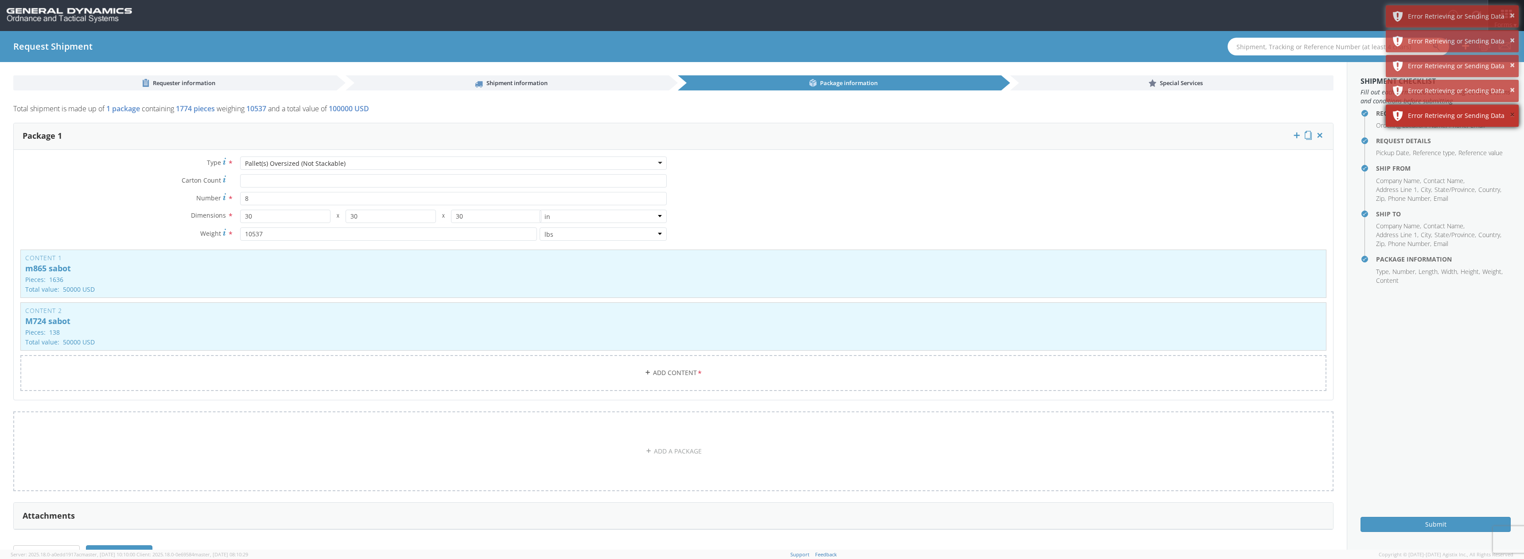
click at [1515, 112] on button "×" at bounding box center [1512, 115] width 5 height 13
click at [1513, 90] on button "×" at bounding box center [1512, 90] width 5 height 13
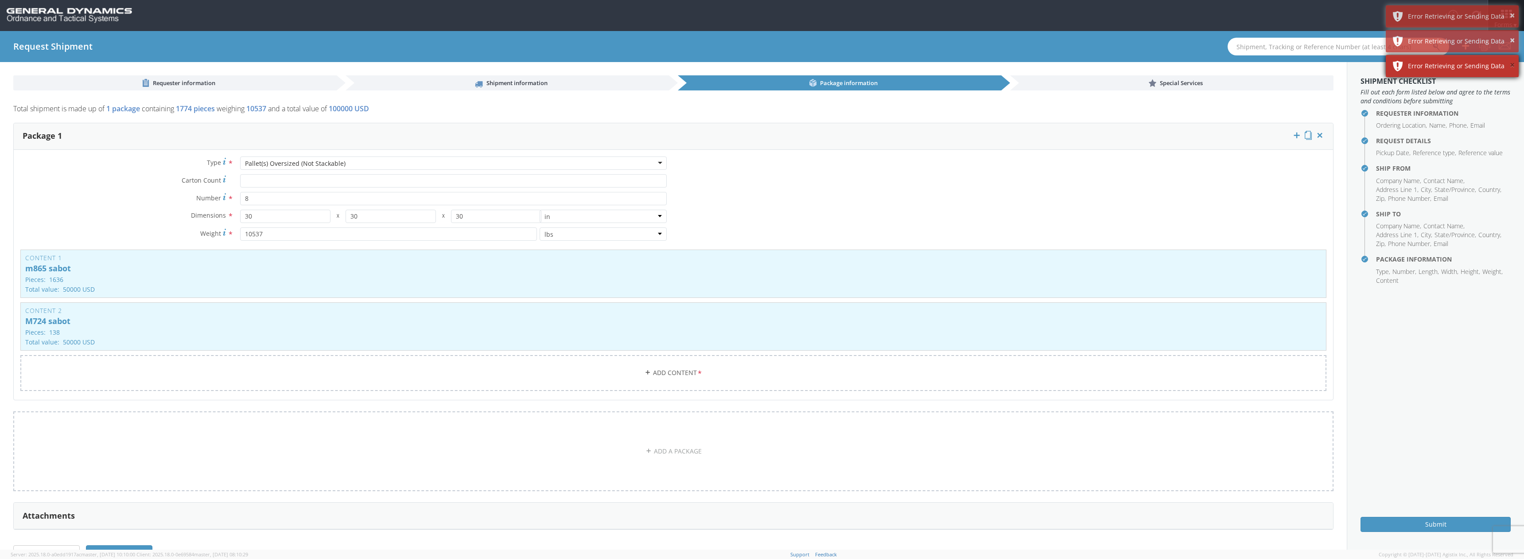
click at [1513, 63] on button "×" at bounding box center [1512, 65] width 5 height 13
click at [1512, 40] on button "×" at bounding box center [1512, 40] width 5 height 13
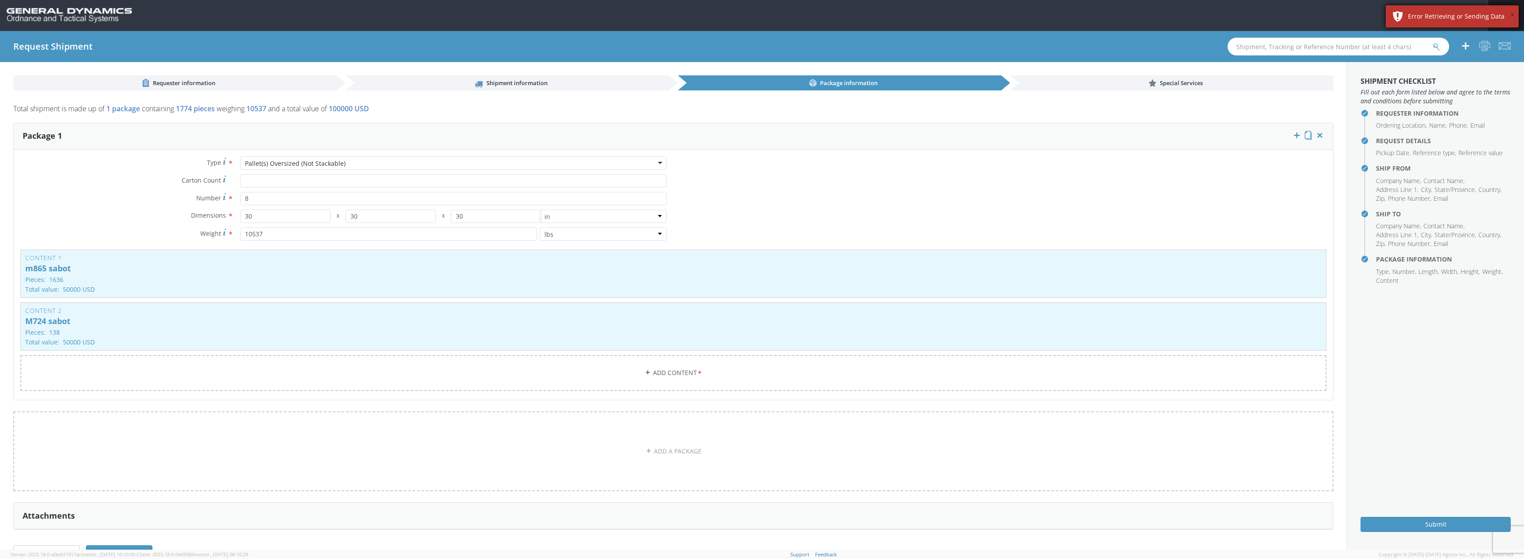
click at [1511, 18] on button "×" at bounding box center [1512, 15] width 5 height 13
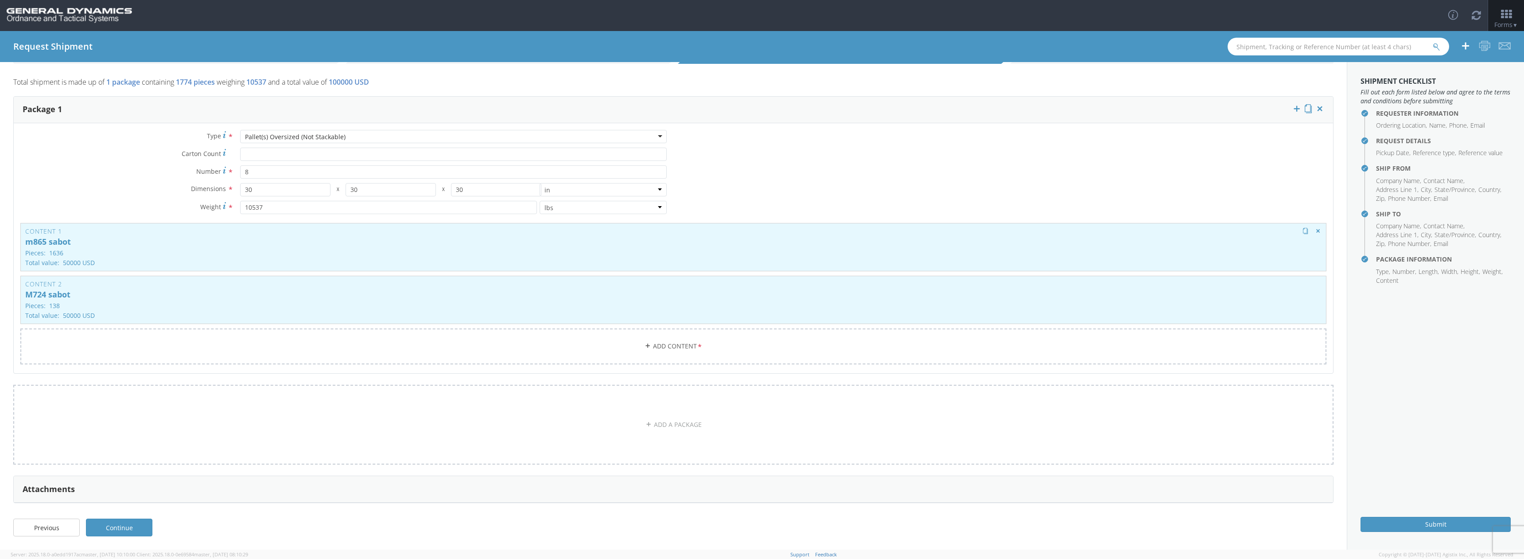
scroll to position [0, 0]
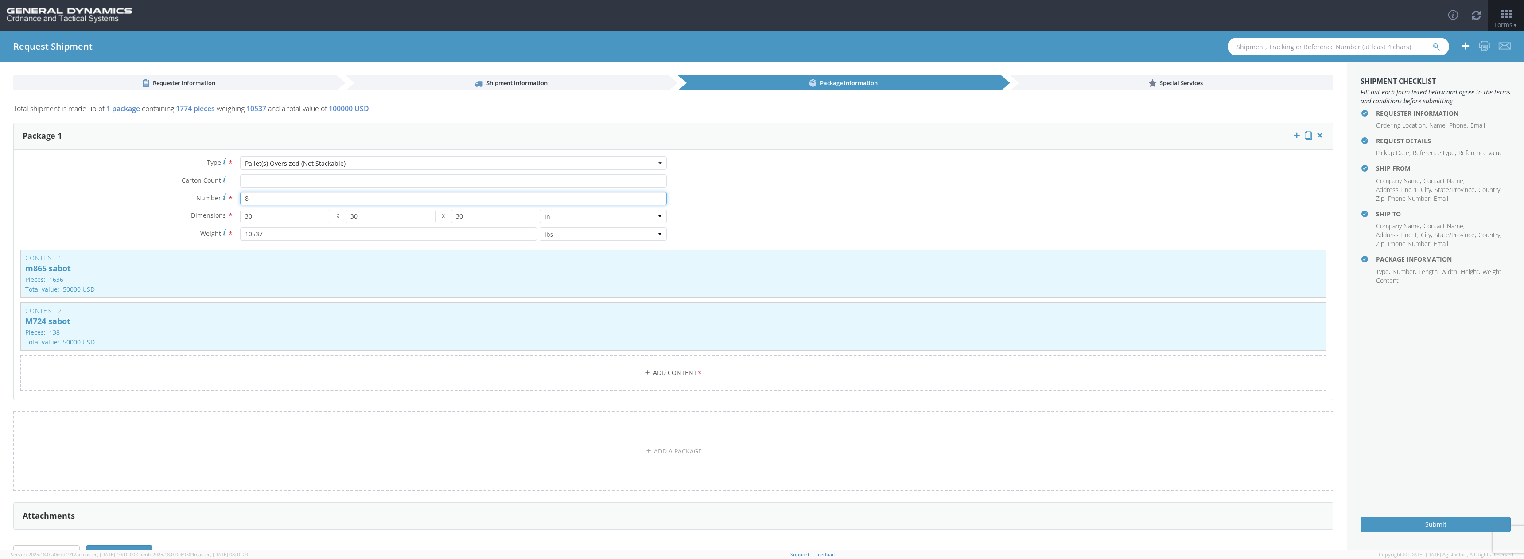
click at [257, 201] on input "8" at bounding box center [453, 198] width 427 height 13
type input "9"
click at [288, 238] on input "10537" at bounding box center [388, 233] width 297 height 13
type input "1"
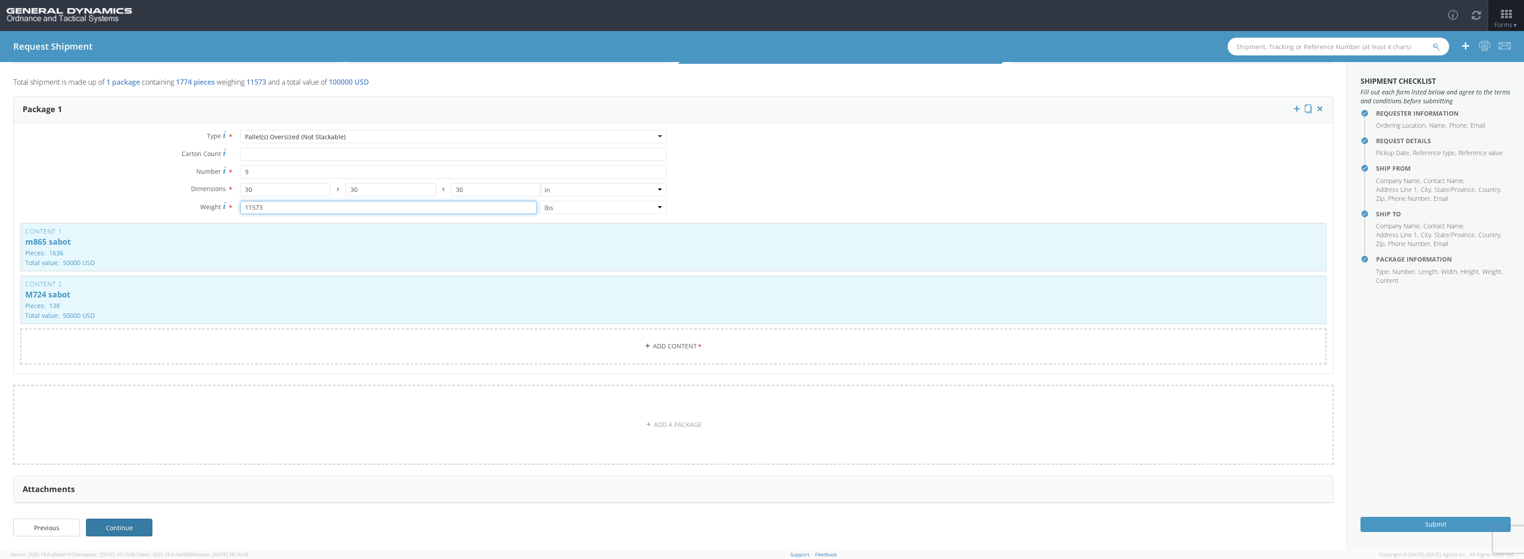
type input "11573"
click at [132, 532] on link "Continue" at bounding box center [119, 527] width 66 height 18
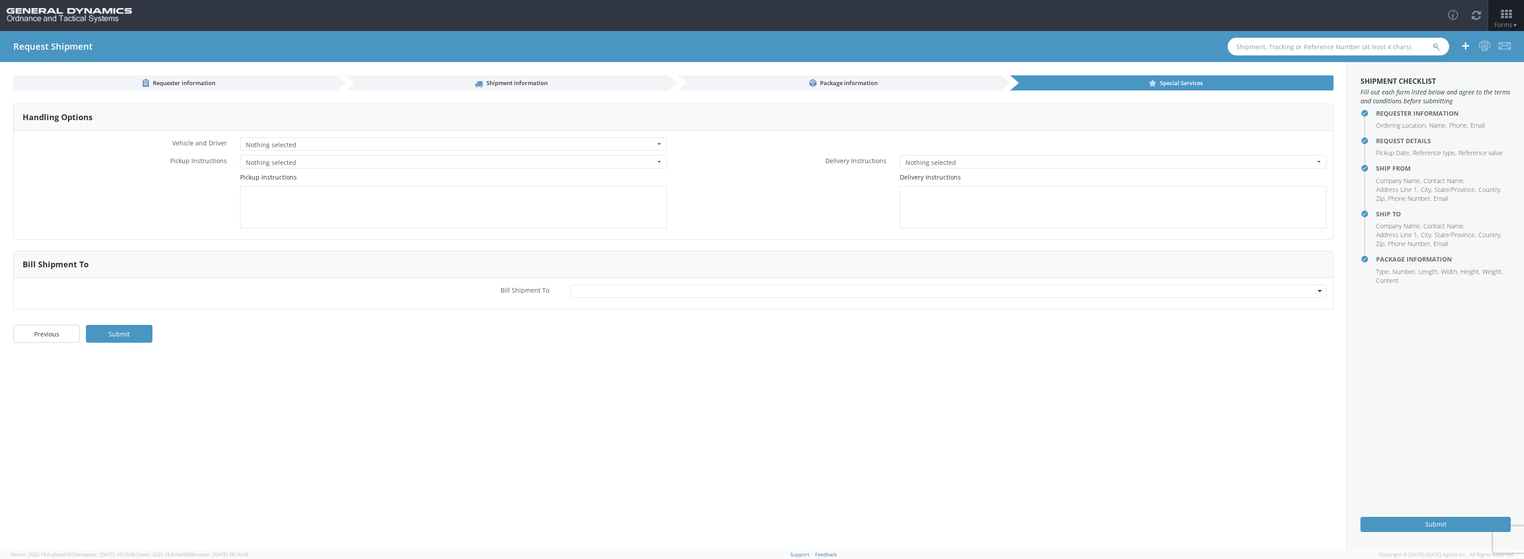
scroll to position [0, 0]
click at [349, 148] on span "Nothing selected" at bounding box center [450, 144] width 409 height 9
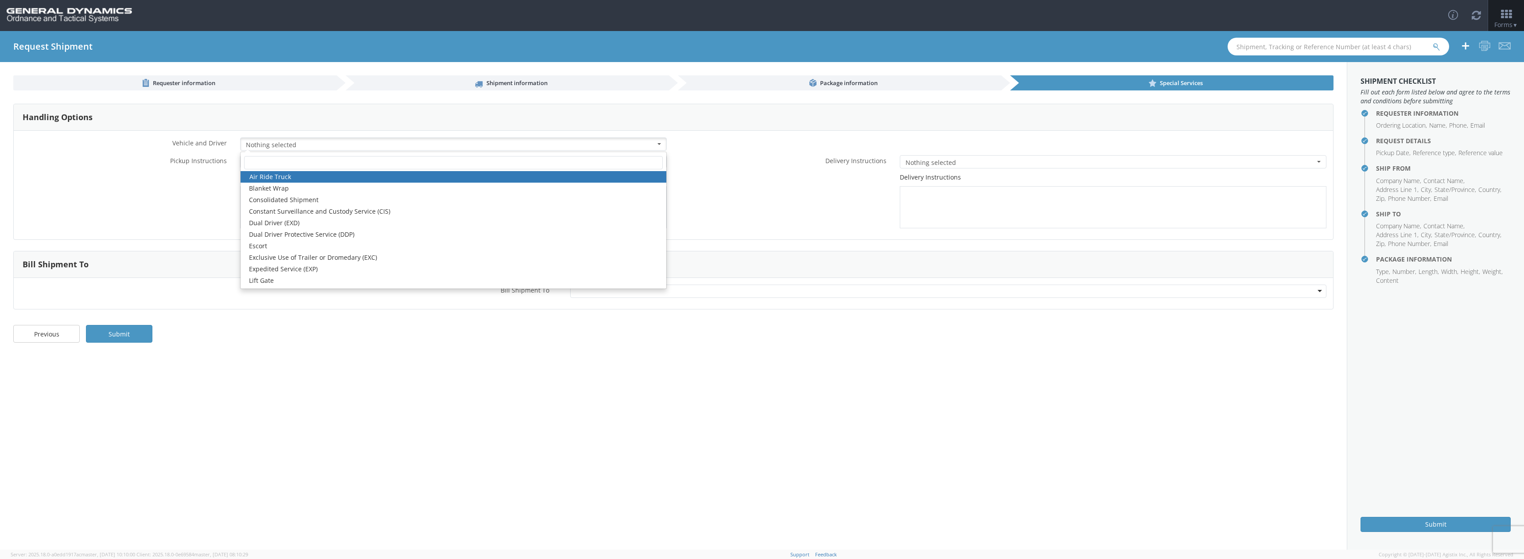
click at [305, 152] on div "Air Ride Truck Blanket Wrap Consolidated Shipment Constant Surveillance and Cus…" at bounding box center [453, 220] width 427 height 137
click at [720, 148] on div "* Vehicle and Driver Nothing selected Air Ride Truck Blanket Wrap Consolidated …" at bounding box center [674, 146] width 1320 height 18
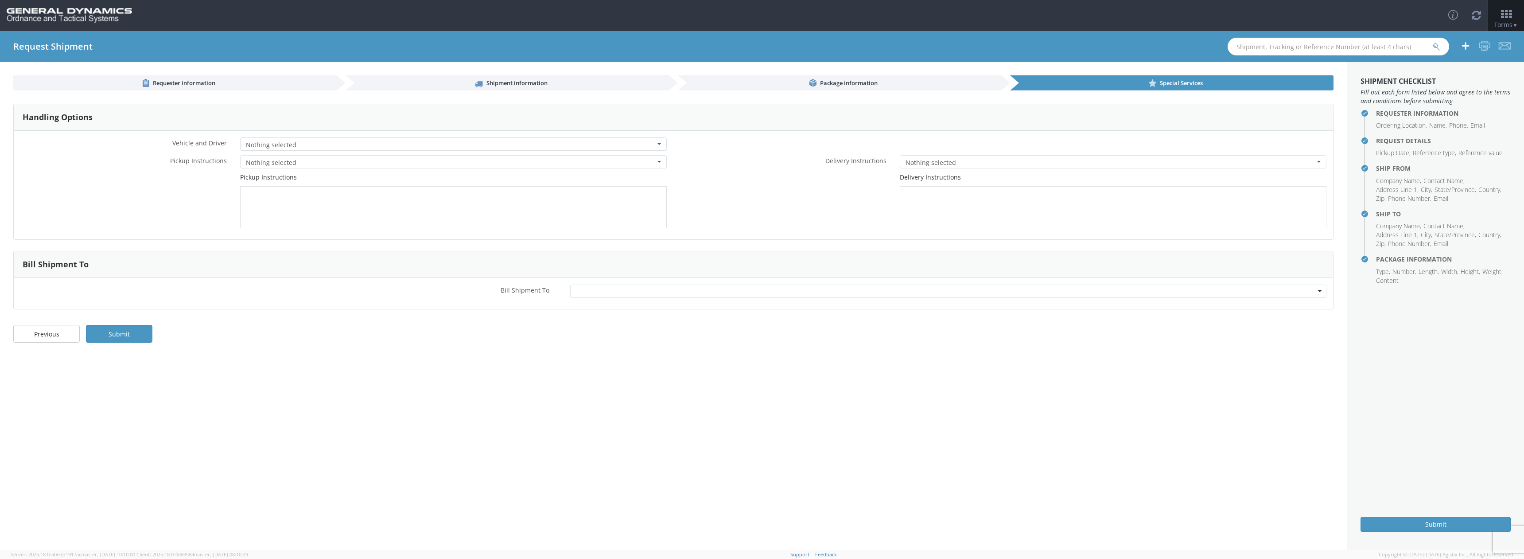
click at [331, 166] on span "Nothing selected" at bounding box center [450, 162] width 409 height 9
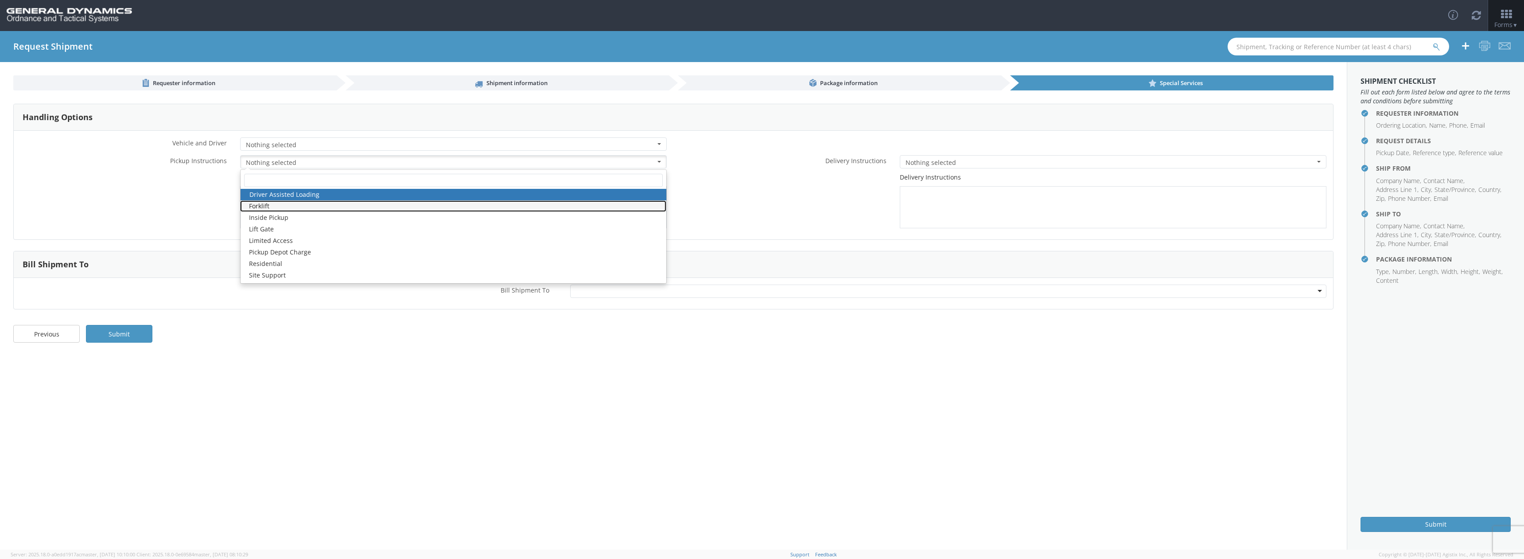
click at [320, 203] on link "Forklift" at bounding box center [453, 206] width 426 height 12
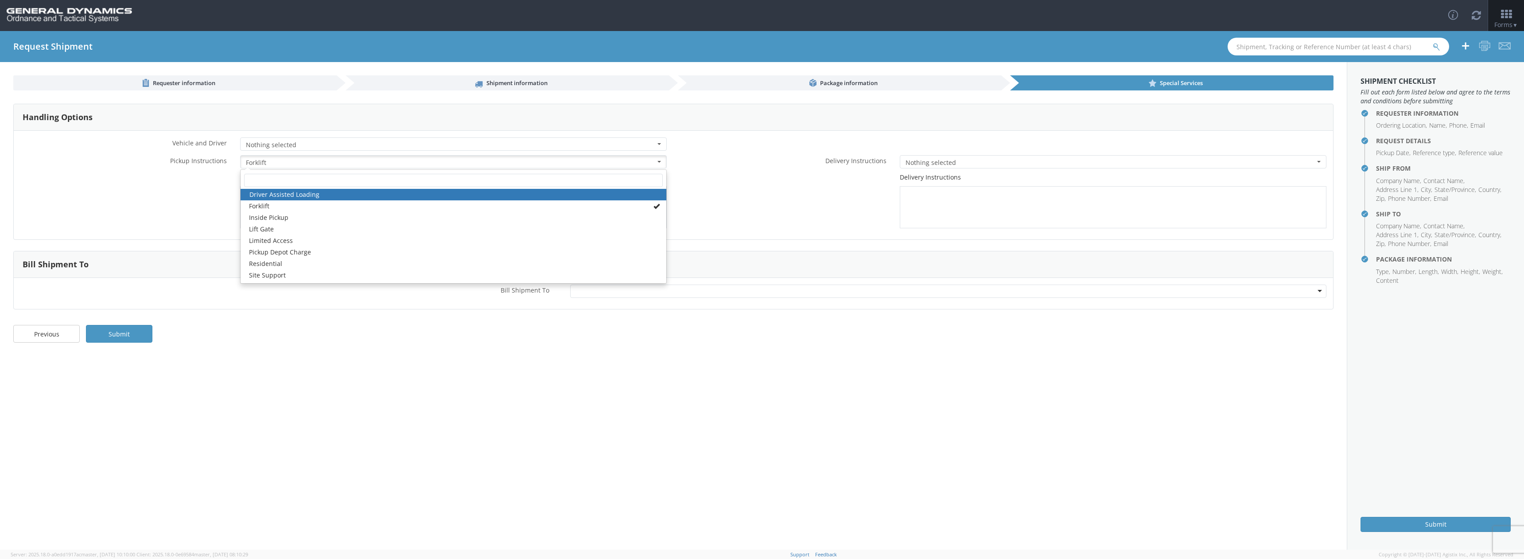
click at [787, 201] on div "Delivery Instructions" at bounding box center [1004, 200] width 660 height 55
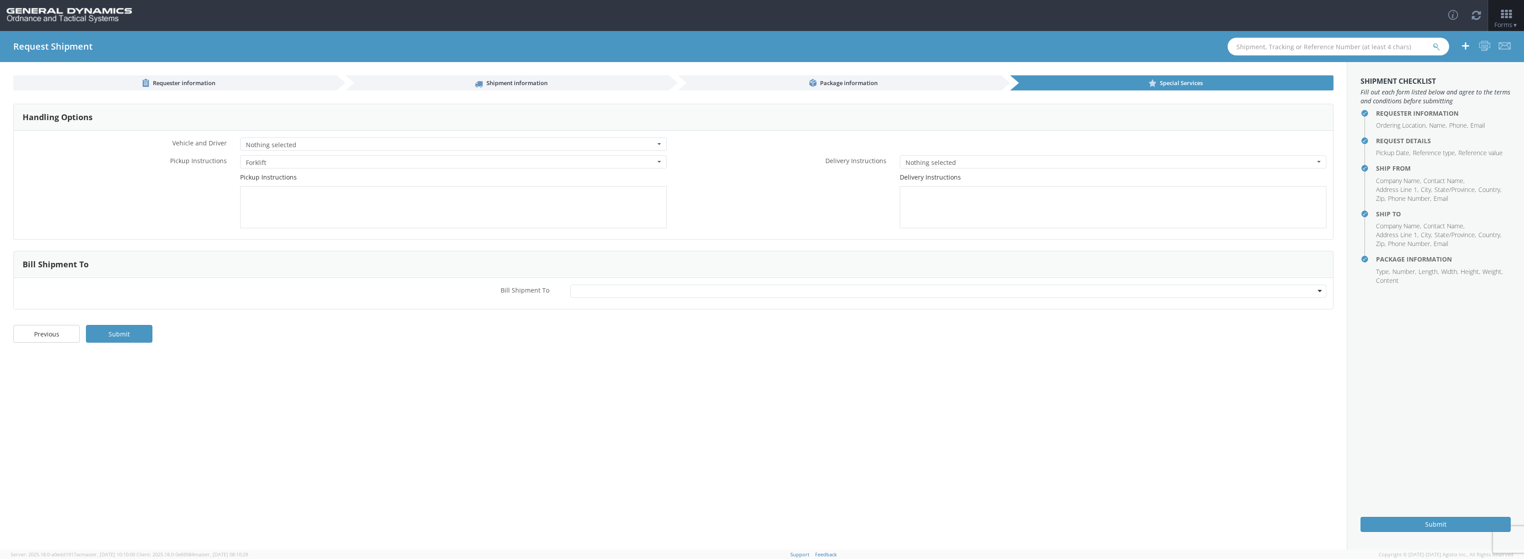
click at [982, 160] on span "Nothing selected" at bounding box center [1110, 162] width 409 height 9
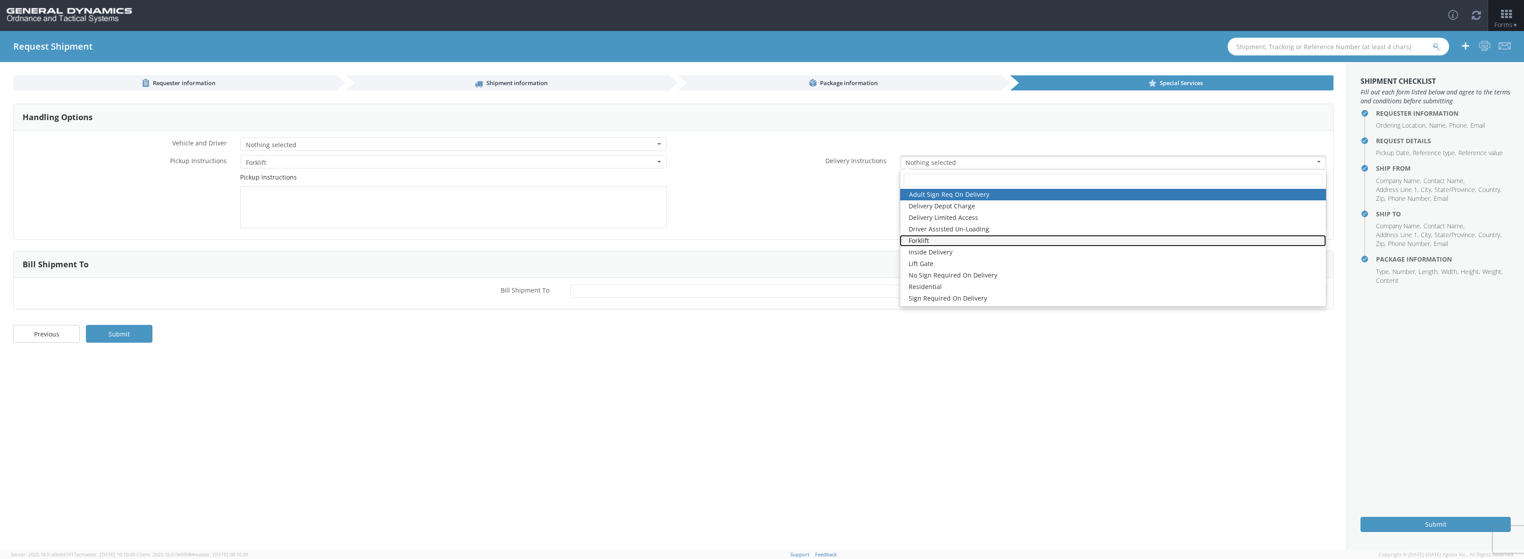
click at [936, 242] on link "Forklift" at bounding box center [1113, 241] width 426 height 12
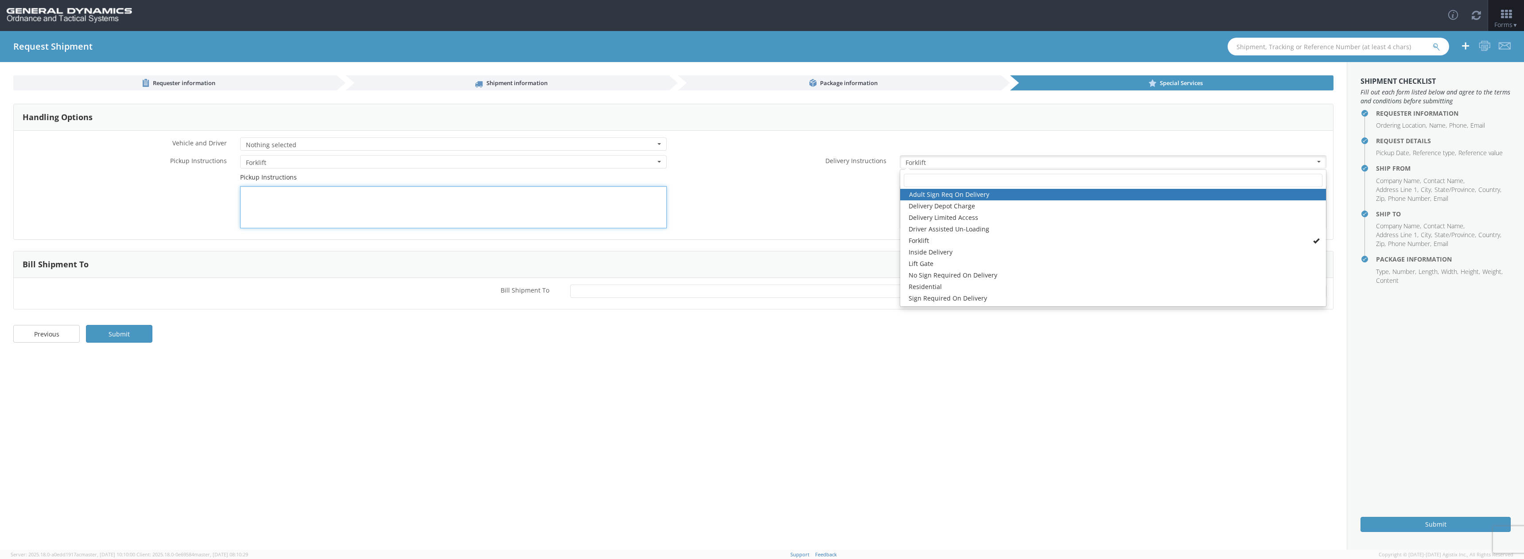
click at [479, 211] on textarea at bounding box center [453, 207] width 427 height 42
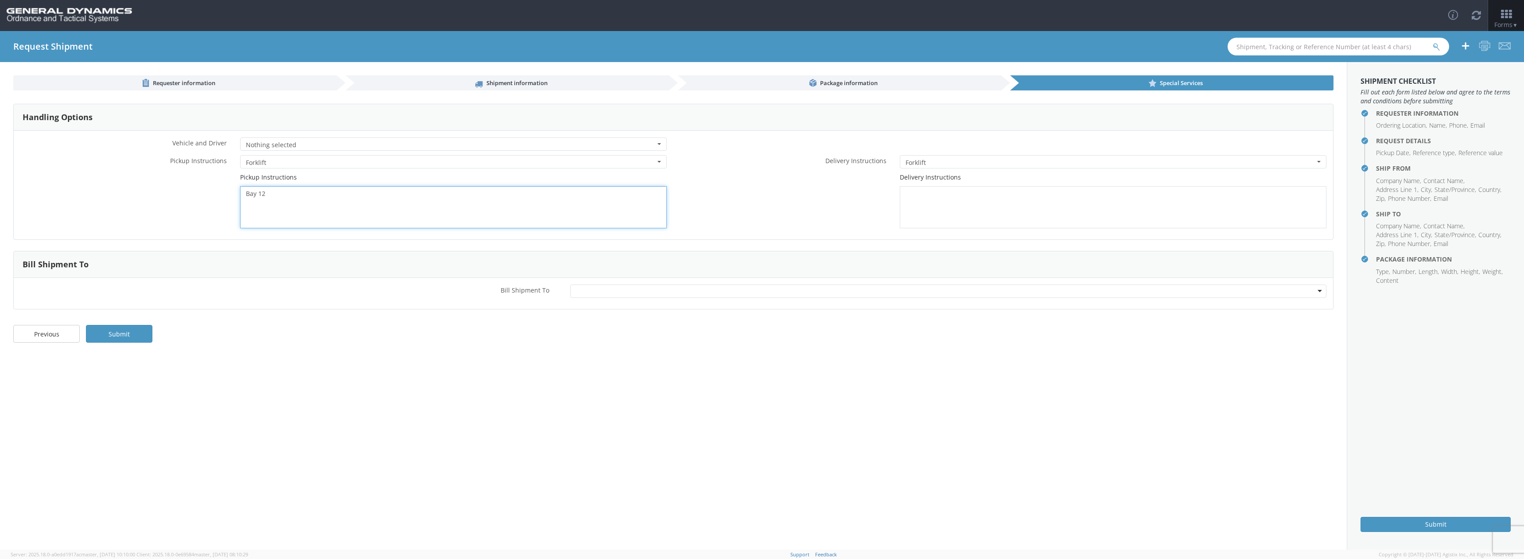
type textarea "Bay 12"
click at [609, 292] on div at bounding box center [948, 291] width 756 height 13
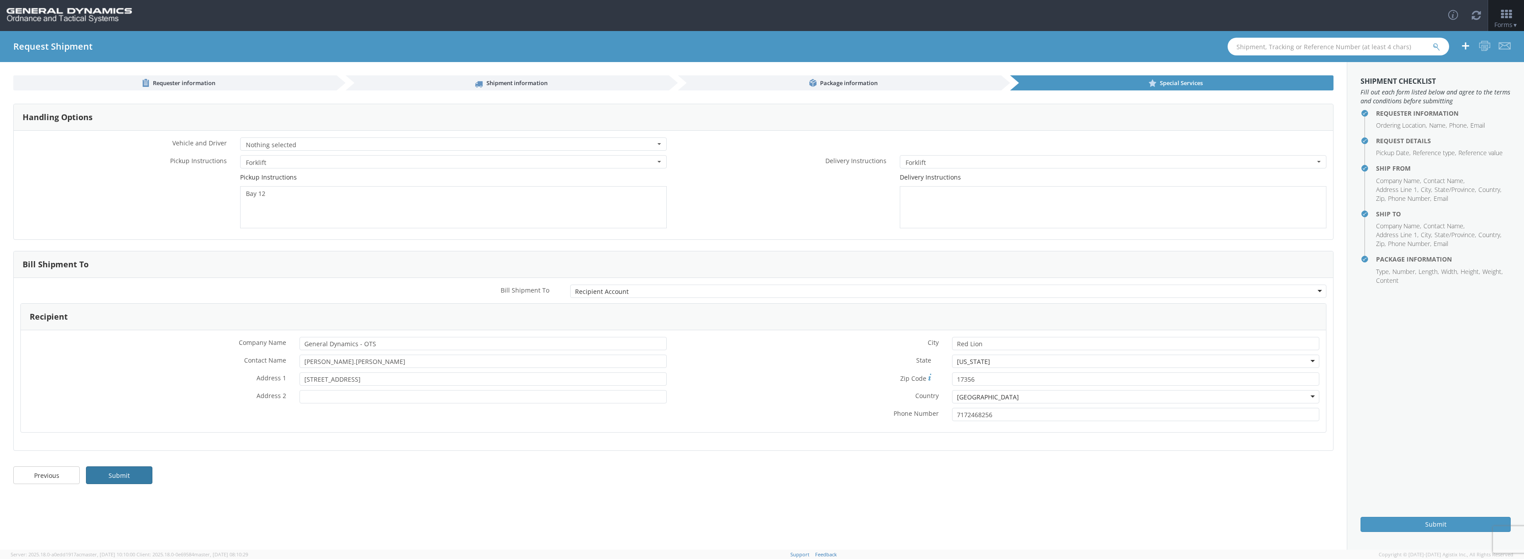
click at [125, 482] on link "Submit" at bounding box center [119, 475] width 66 height 18
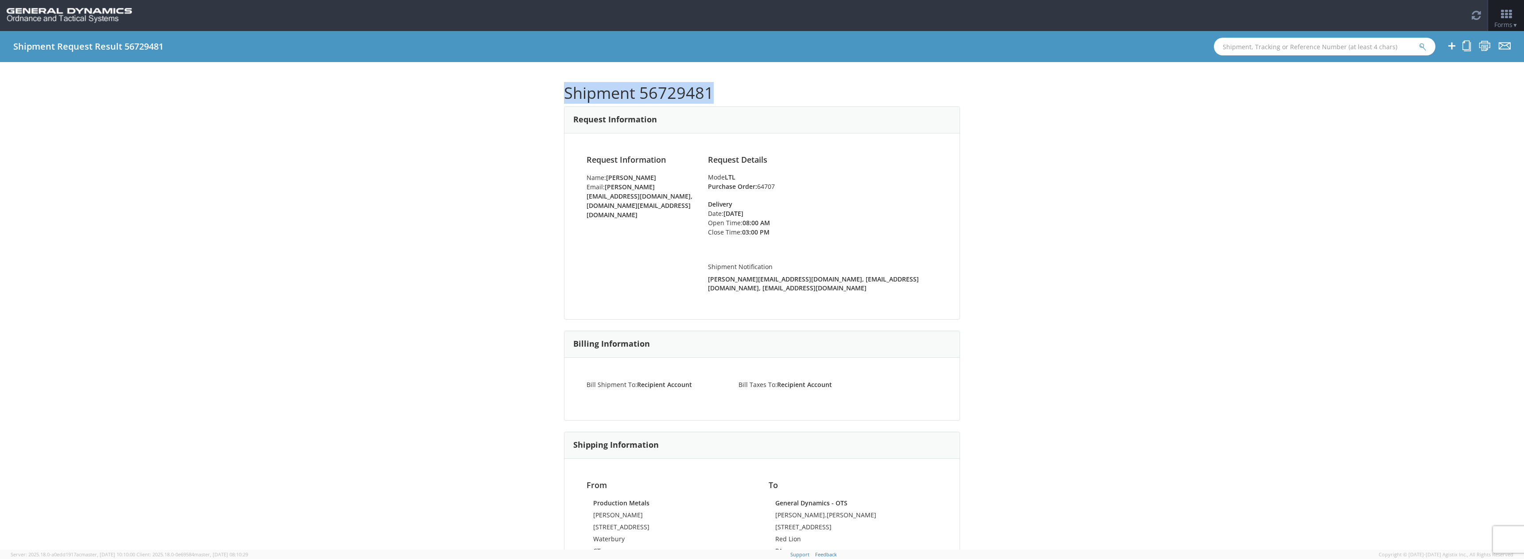
drag, startPoint x: 562, startPoint y: 94, endPoint x: 720, endPoint y: 92, distance: 157.8
click at [720, 91] on h1 "Shipment 56729481" at bounding box center [762, 93] width 396 height 18
copy h1 "Shipment 56729481"
